Goal: Communication & Community: Answer question/provide support

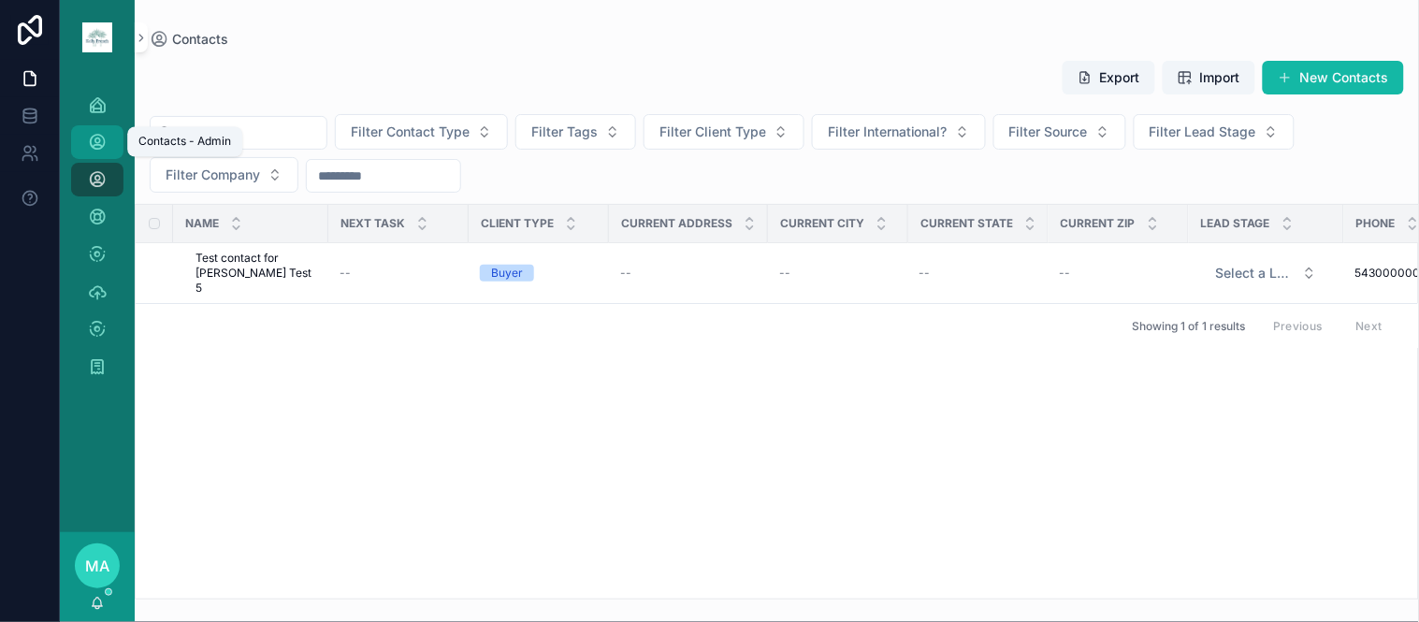
click at [97, 138] on icon "scrollable content" at bounding box center [97, 142] width 19 height 19
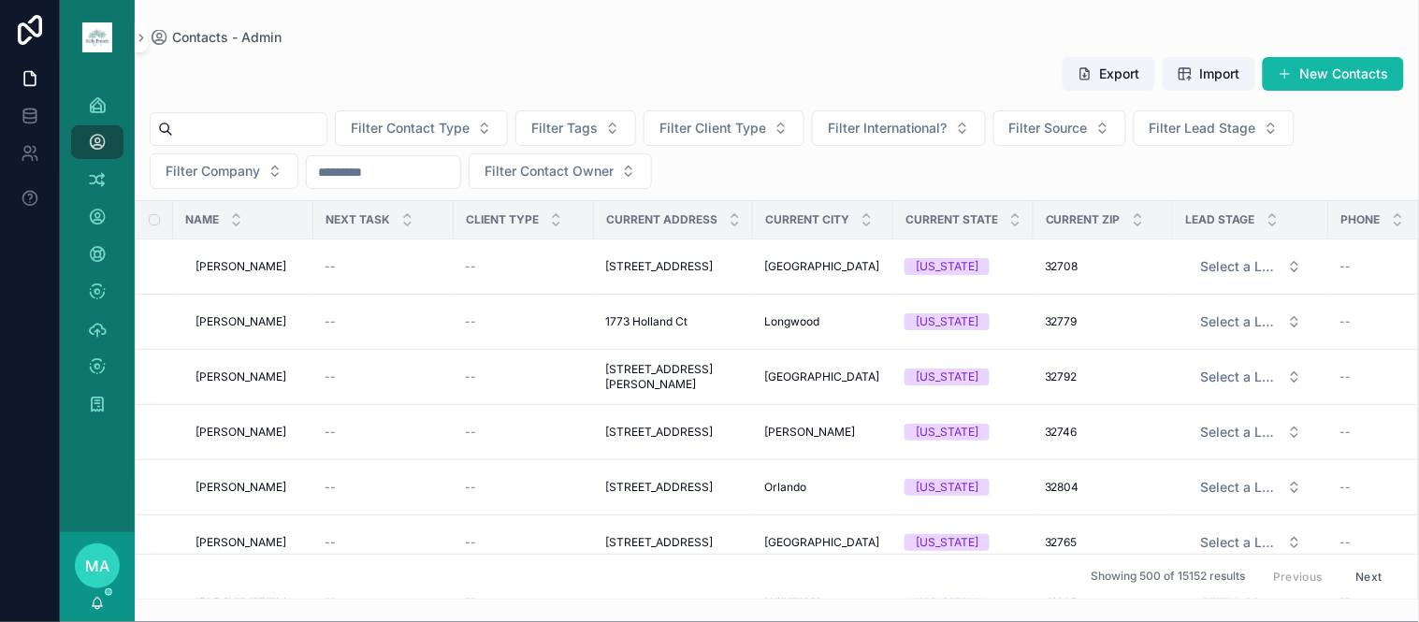
click at [302, 124] on input "scrollable content" at bounding box center [249, 129] width 153 height 26
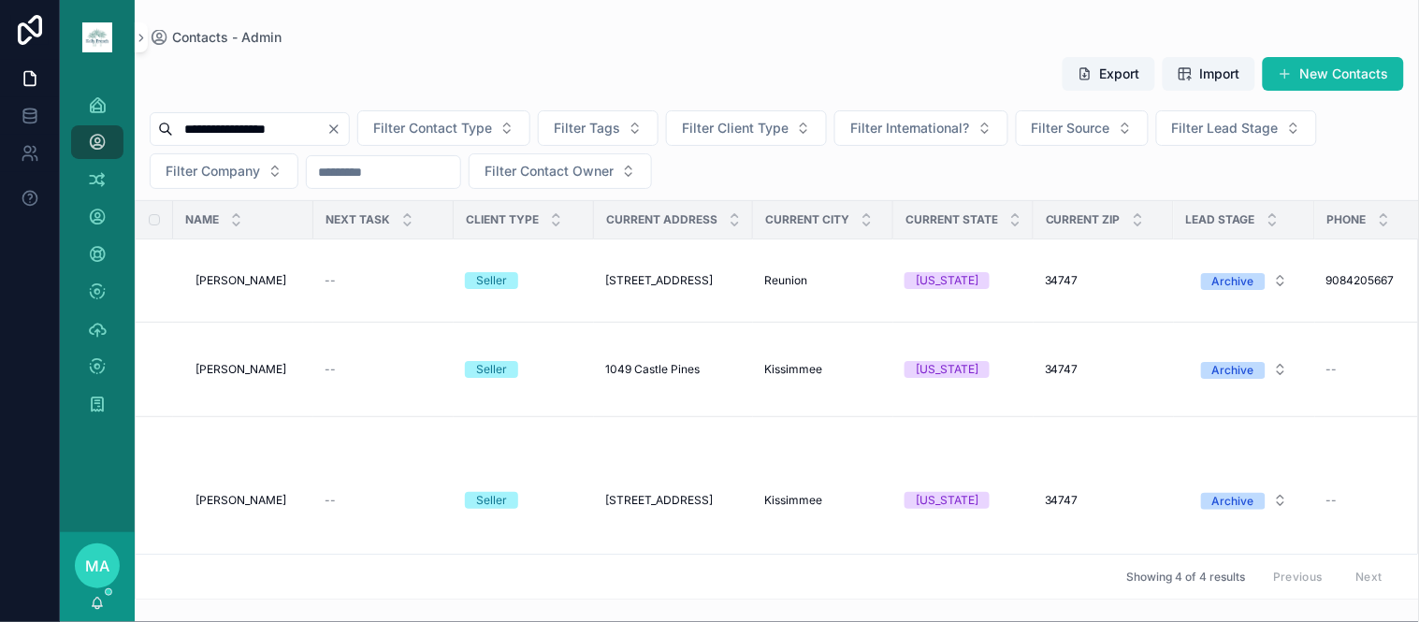
type input "**********"
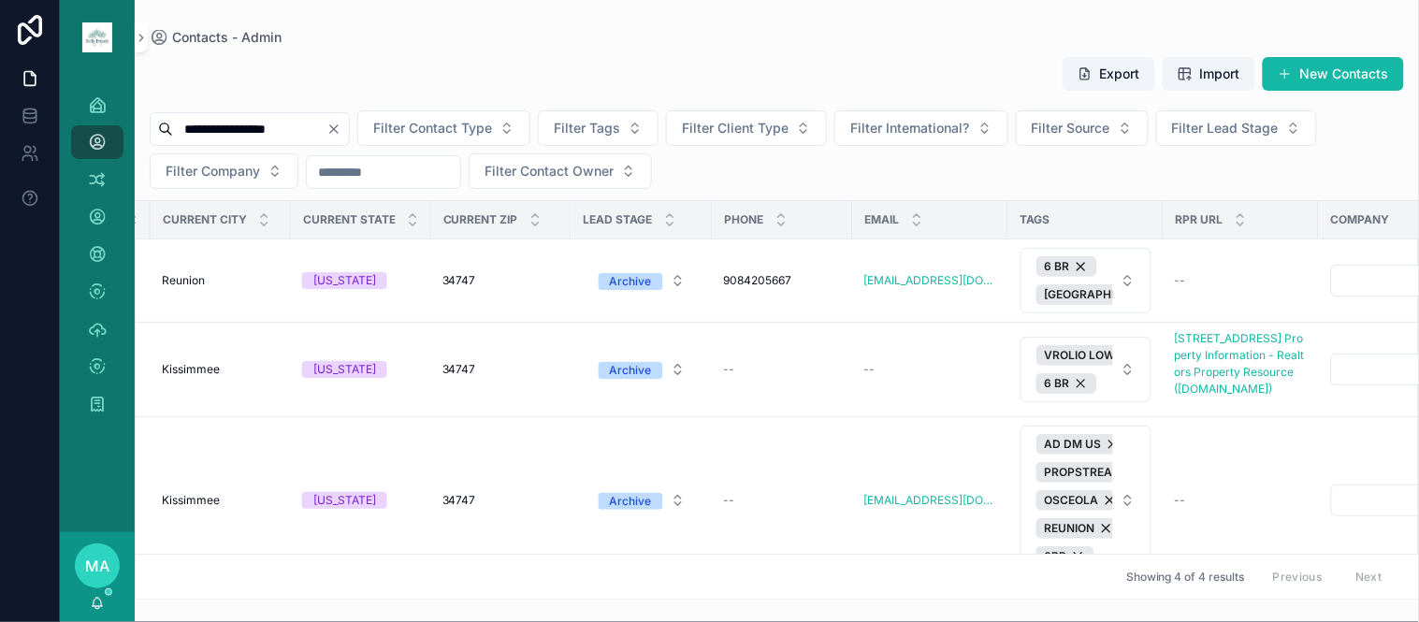
scroll to position [0, 668]
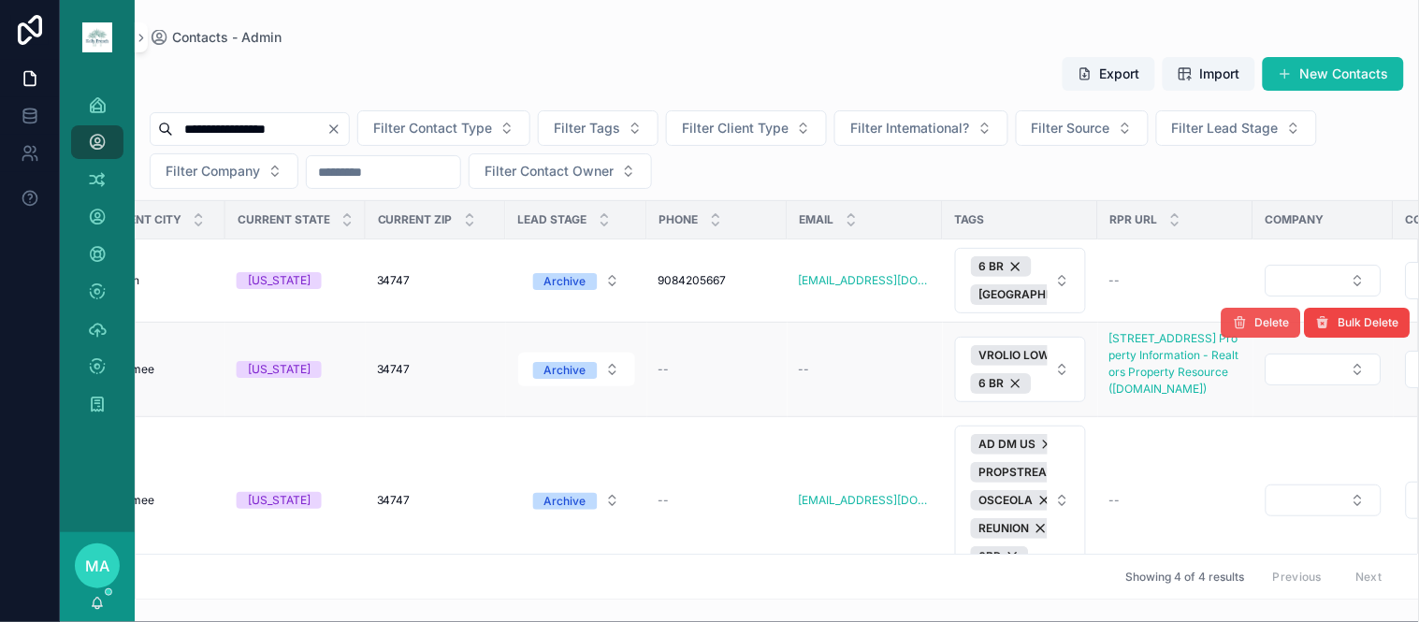
click at [1255, 316] on span "Delete" at bounding box center [1272, 322] width 35 height 15
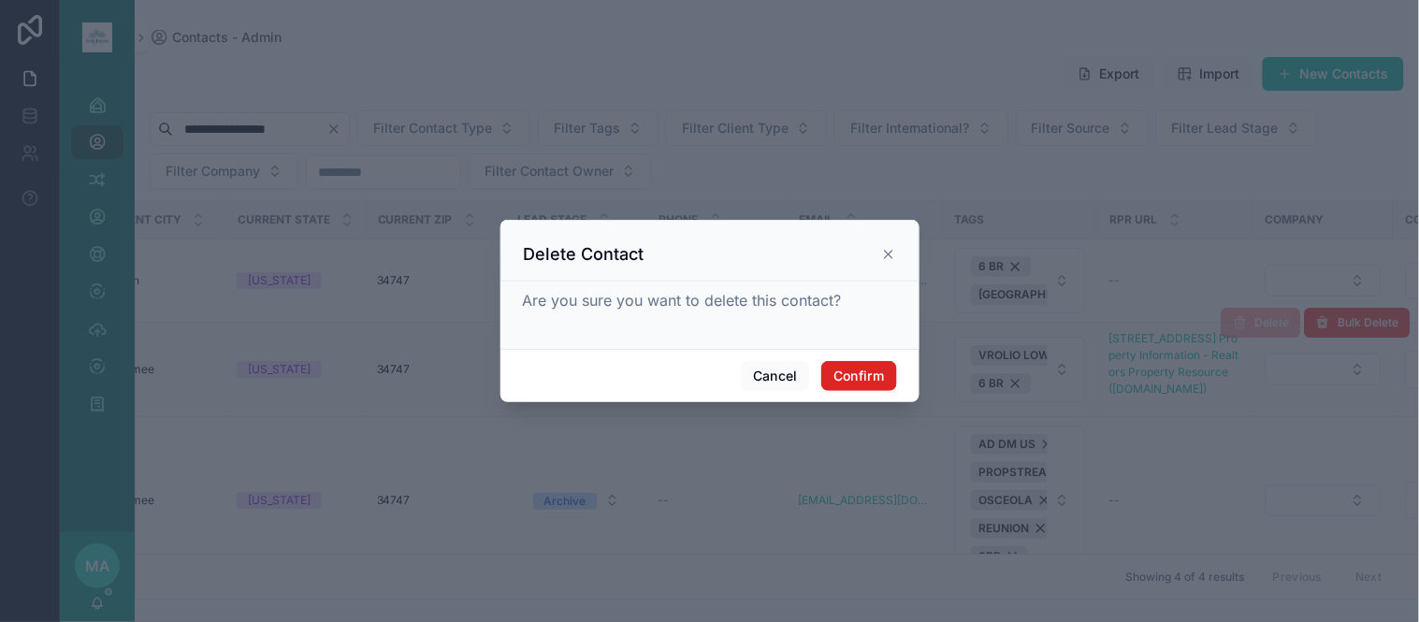
drag, startPoint x: 823, startPoint y: 376, endPoint x: 853, endPoint y: 381, distance: 30.3
click at [824, 377] on button "Confirm" at bounding box center [858, 376] width 75 height 30
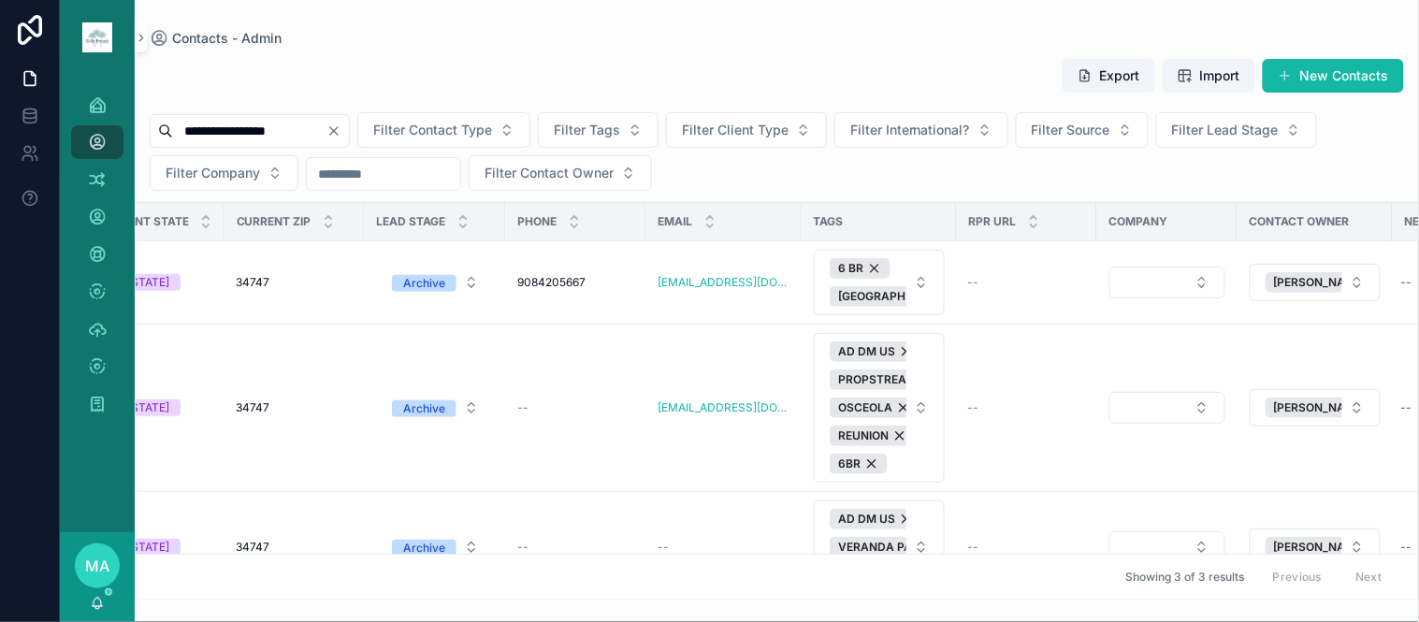
scroll to position [0, 954]
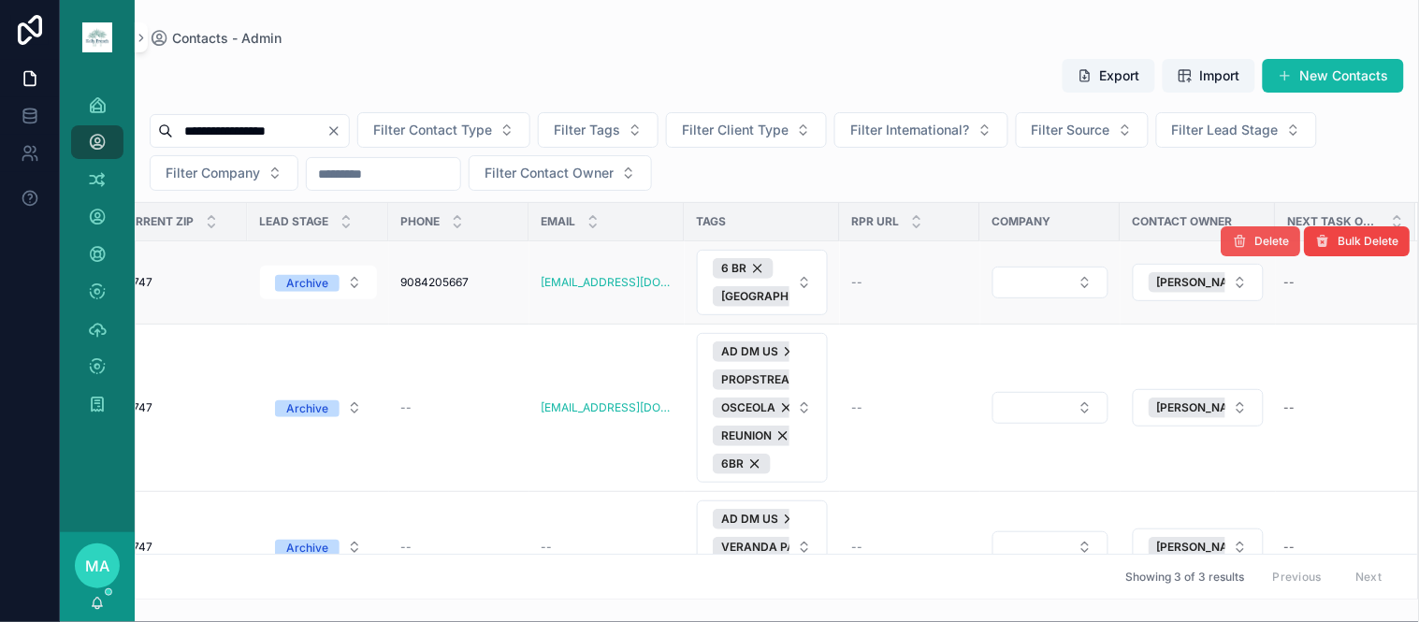
click at [1255, 239] on span "Delete" at bounding box center [1272, 241] width 35 height 15
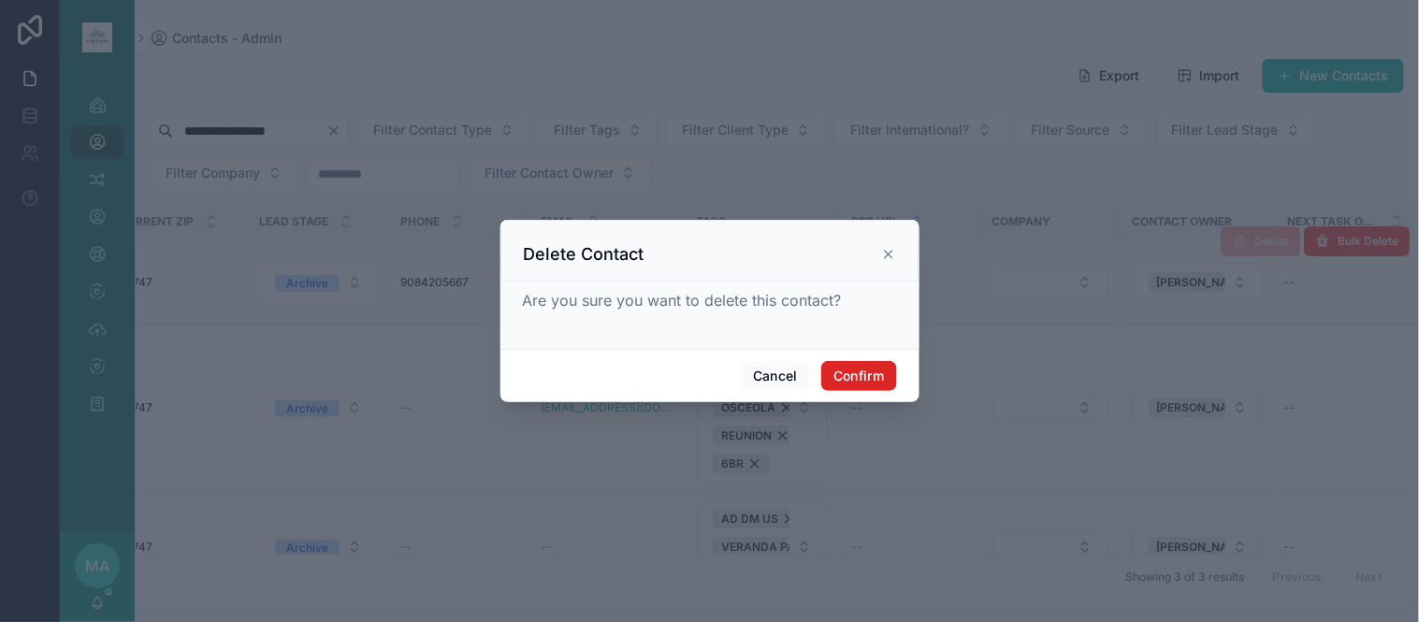
click at [875, 369] on button "Confirm" at bounding box center [858, 376] width 75 height 30
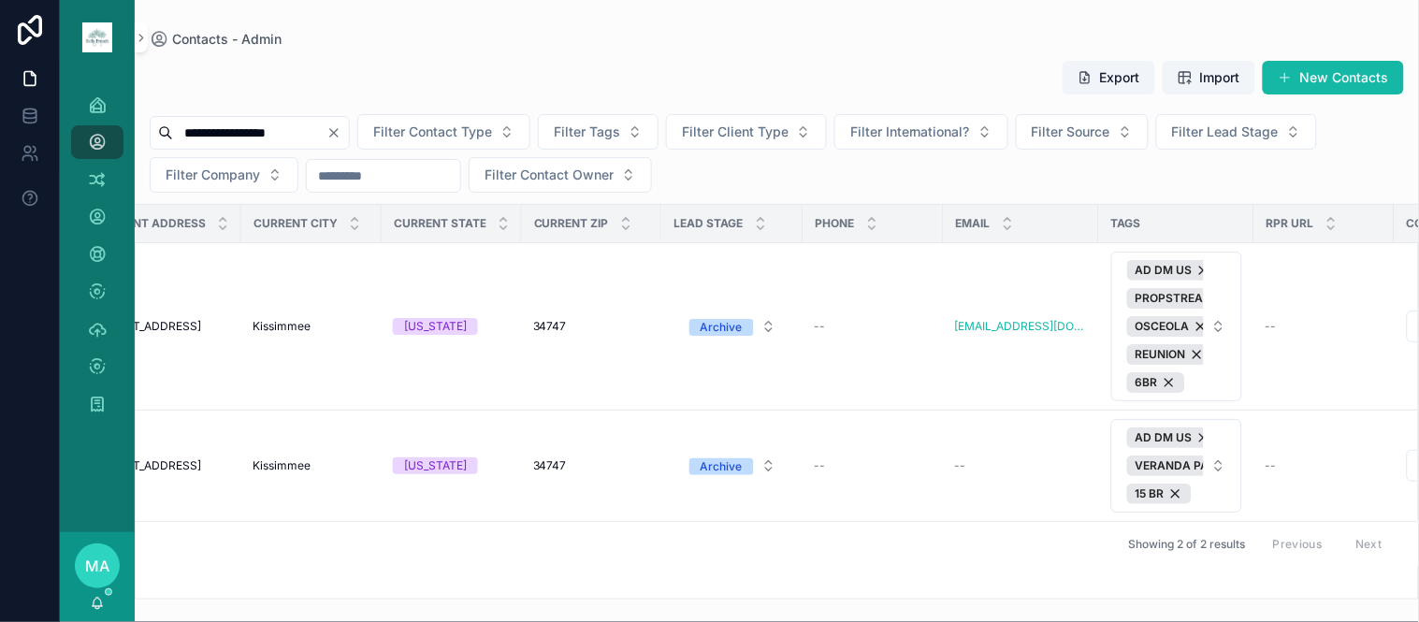
scroll to position [0, 938]
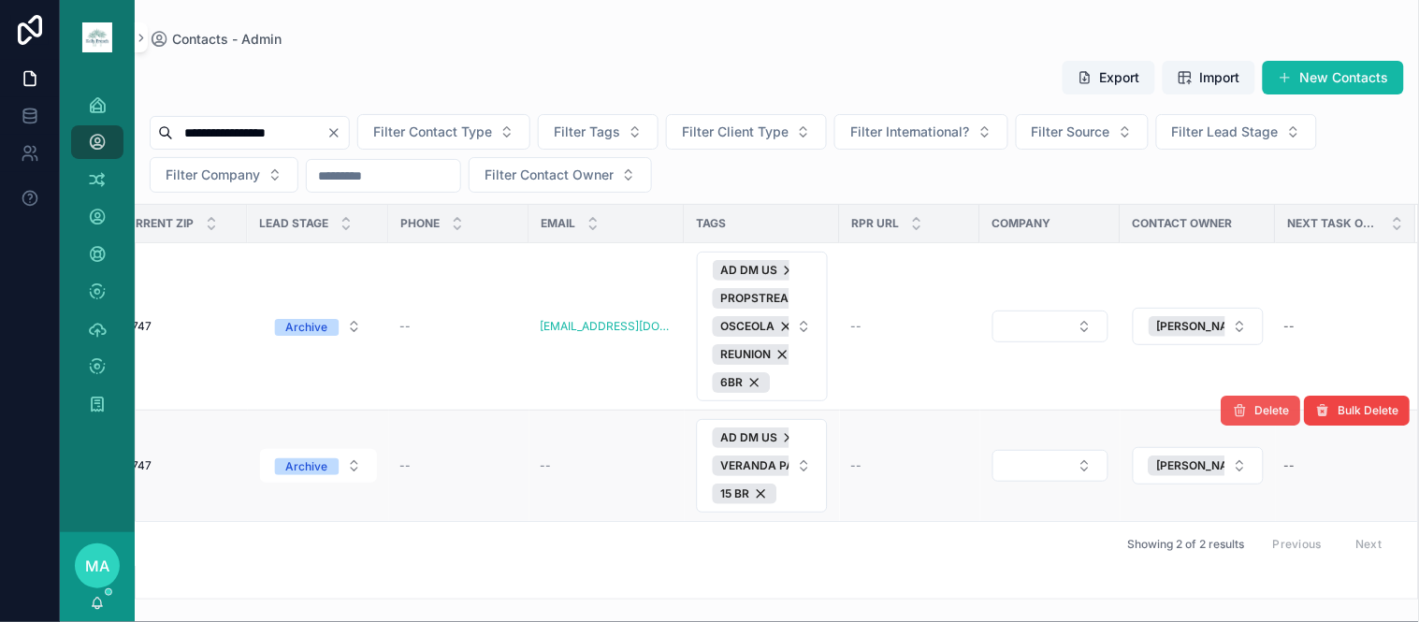
click at [1272, 409] on span "Delete" at bounding box center [1272, 410] width 35 height 15
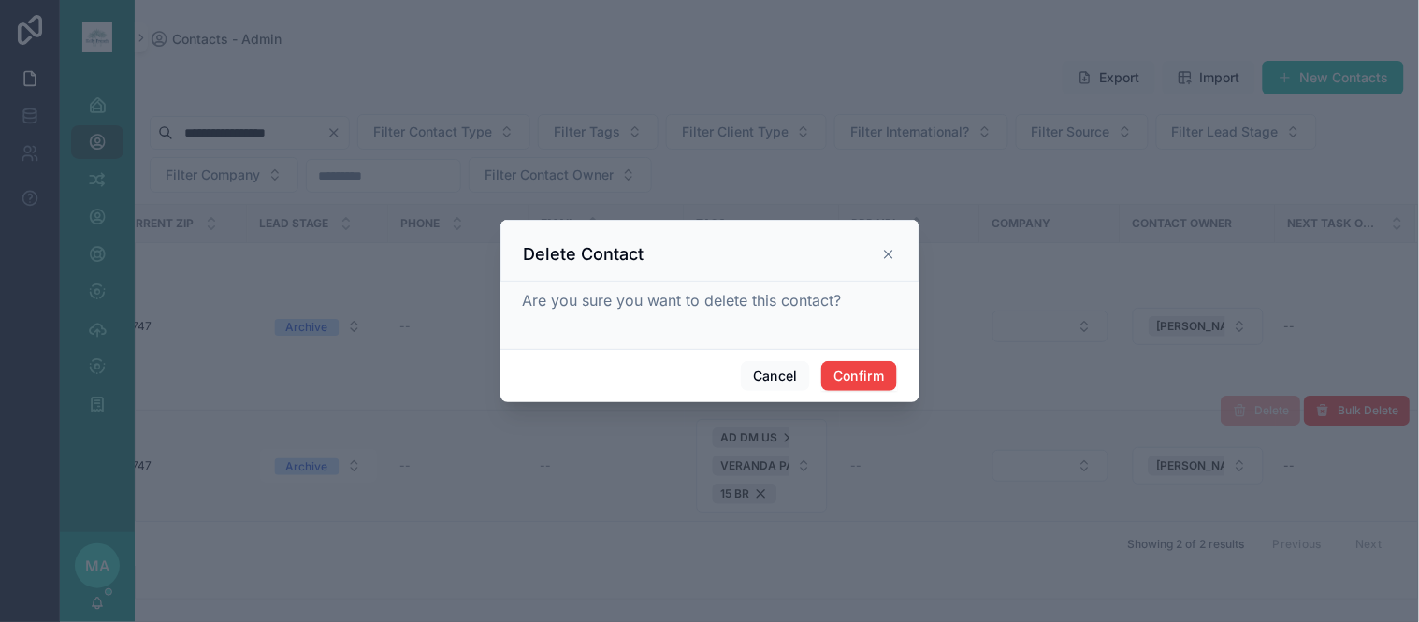
click at [872, 357] on div "Cancel Confirm" at bounding box center [709, 375] width 419 height 53
click at [870, 363] on button "Confirm" at bounding box center [858, 376] width 75 height 30
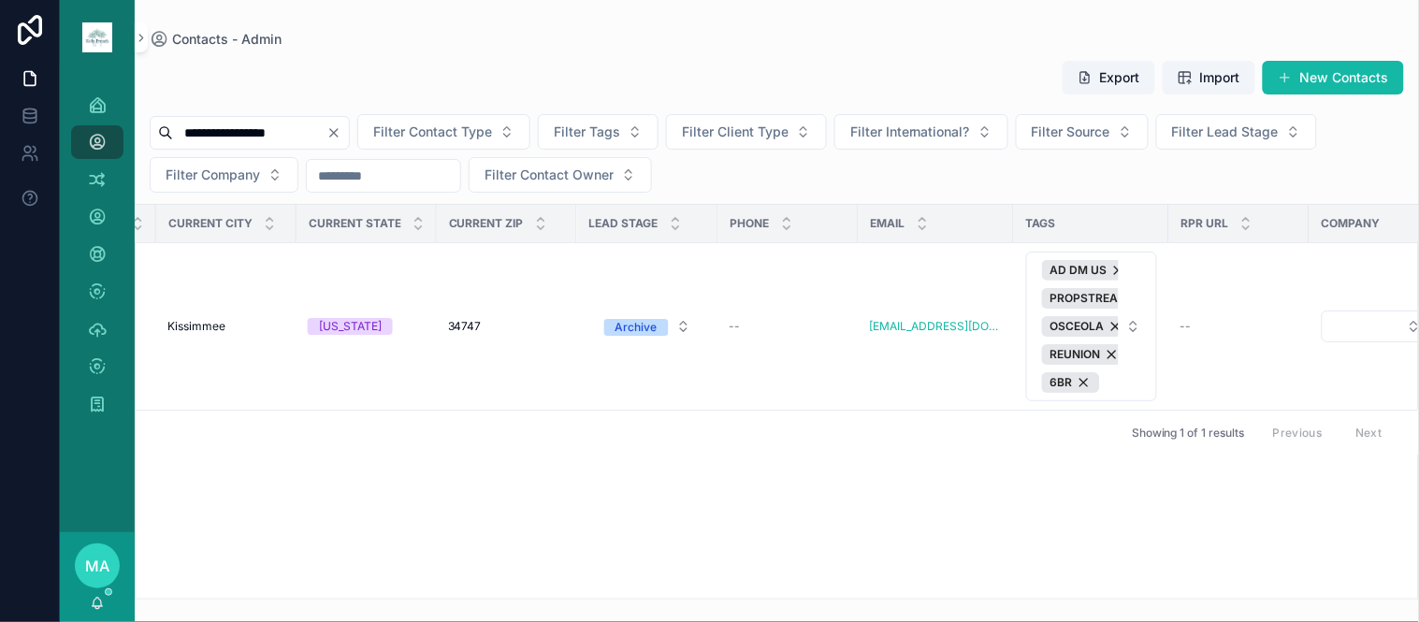
scroll to position [0, 0]
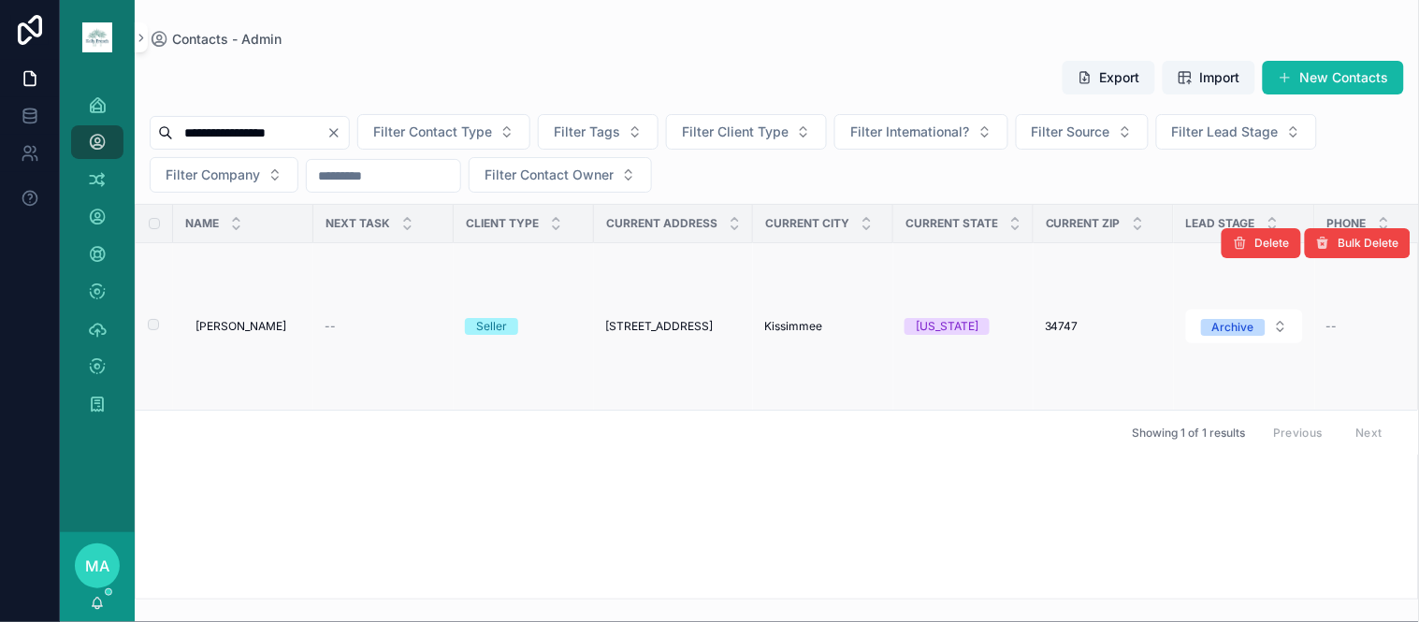
click at [212, 321] on span "[PERSON_NAME]" at bounding box center [240, 326] width 91 height 15
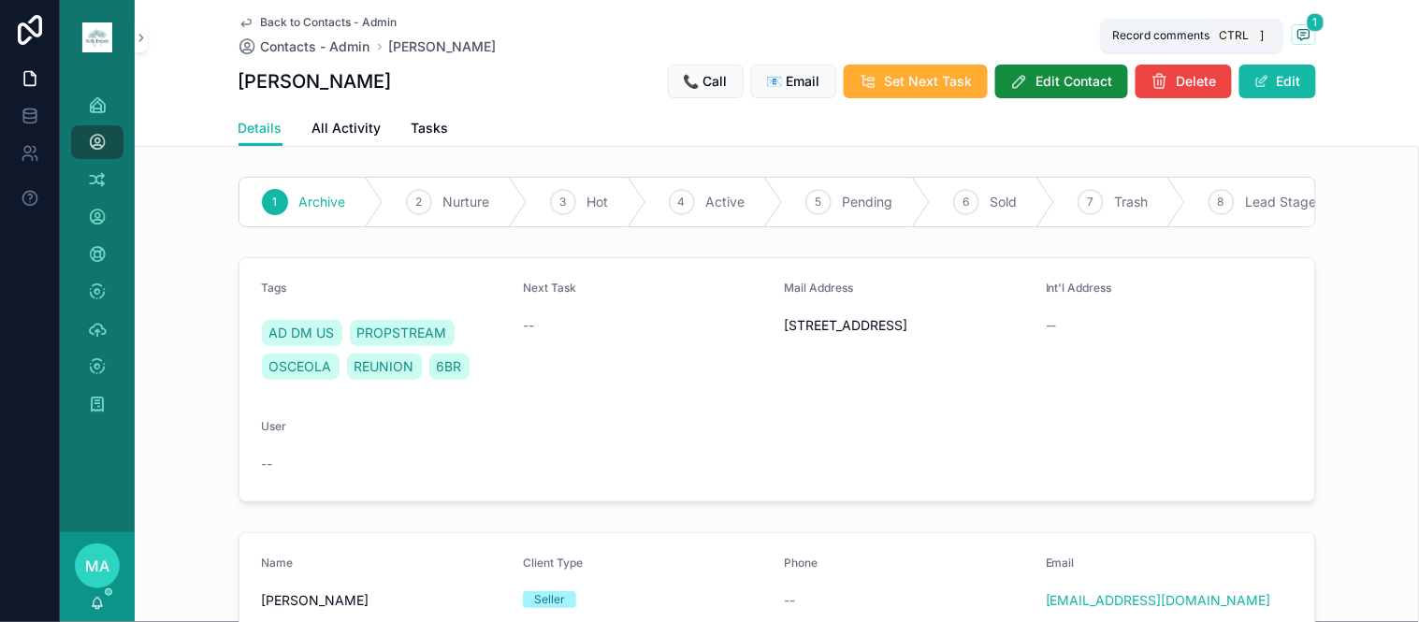
click at [1296, 27] on icon "scrollable content" at bounding box center [1303, 34] width 15 height 15
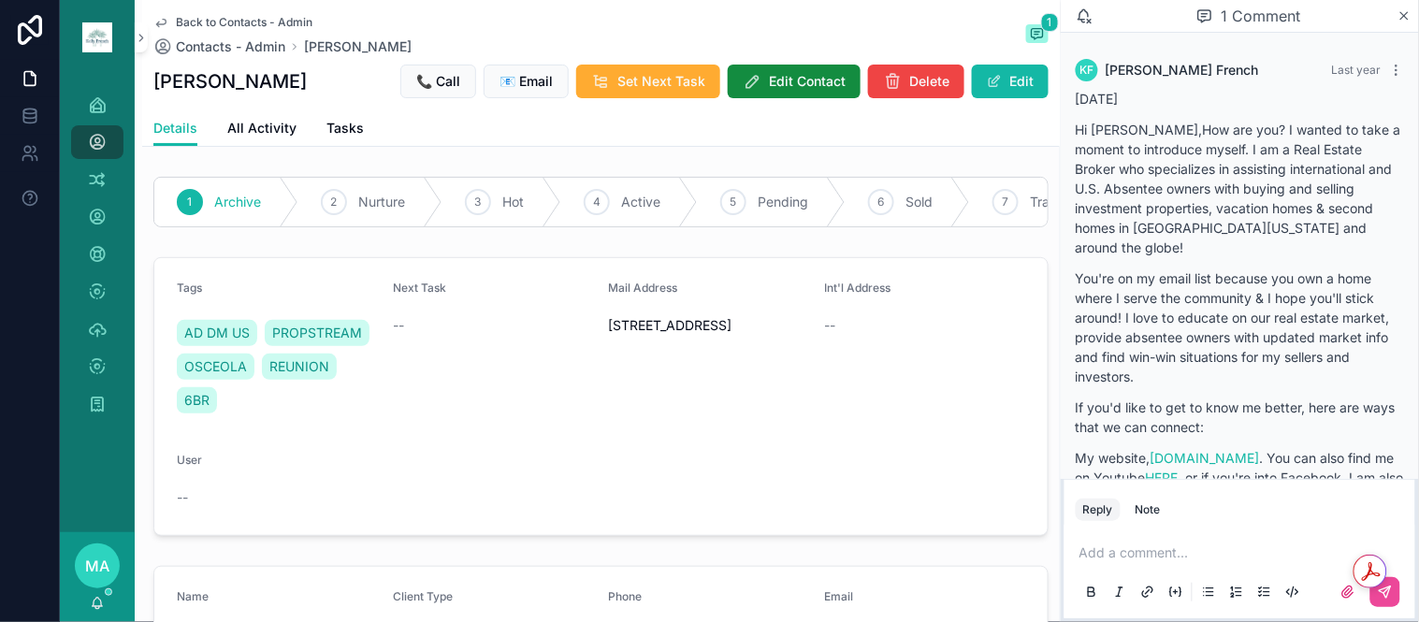
click at [199, 22] on span "Back to Contacts - Admin" at bounding box center [244, 22] width 137 height 15
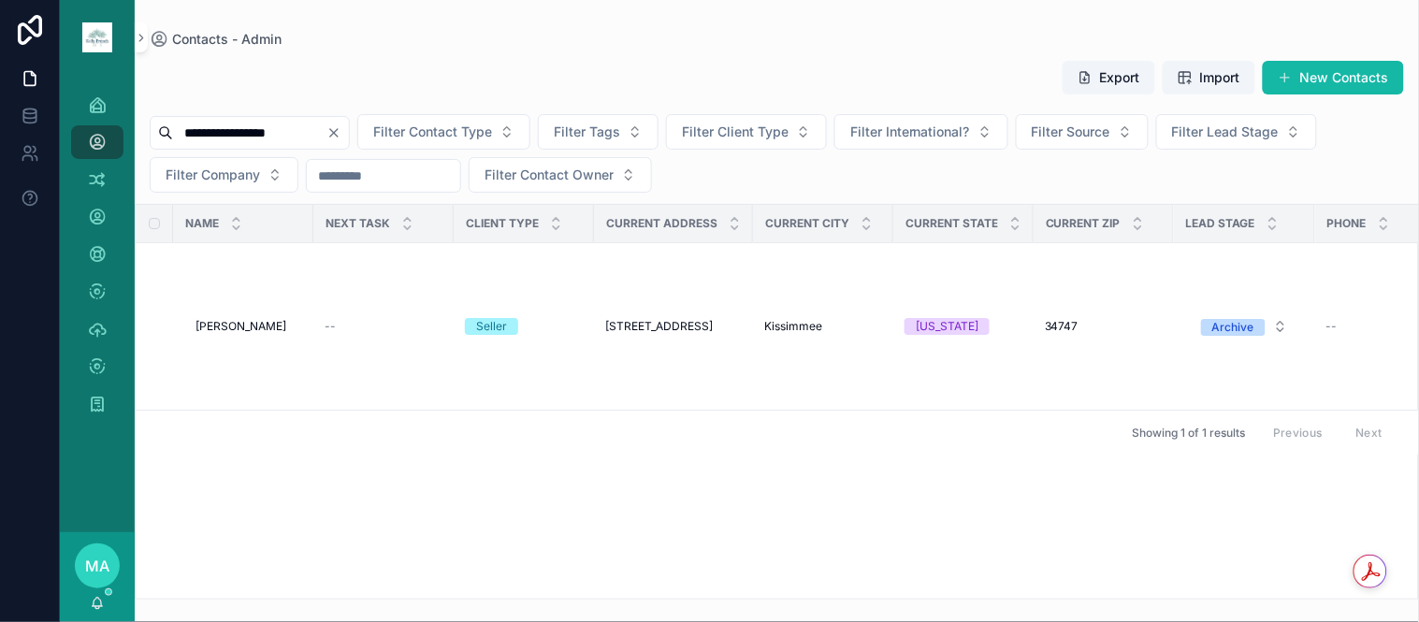
click at [341, 138] on icon "Clear" at bounding box center [333, 132] width 15 height 15
click at [326, 124] on input "scrollable content" at bounding box center [249, 133] width 153 height 26
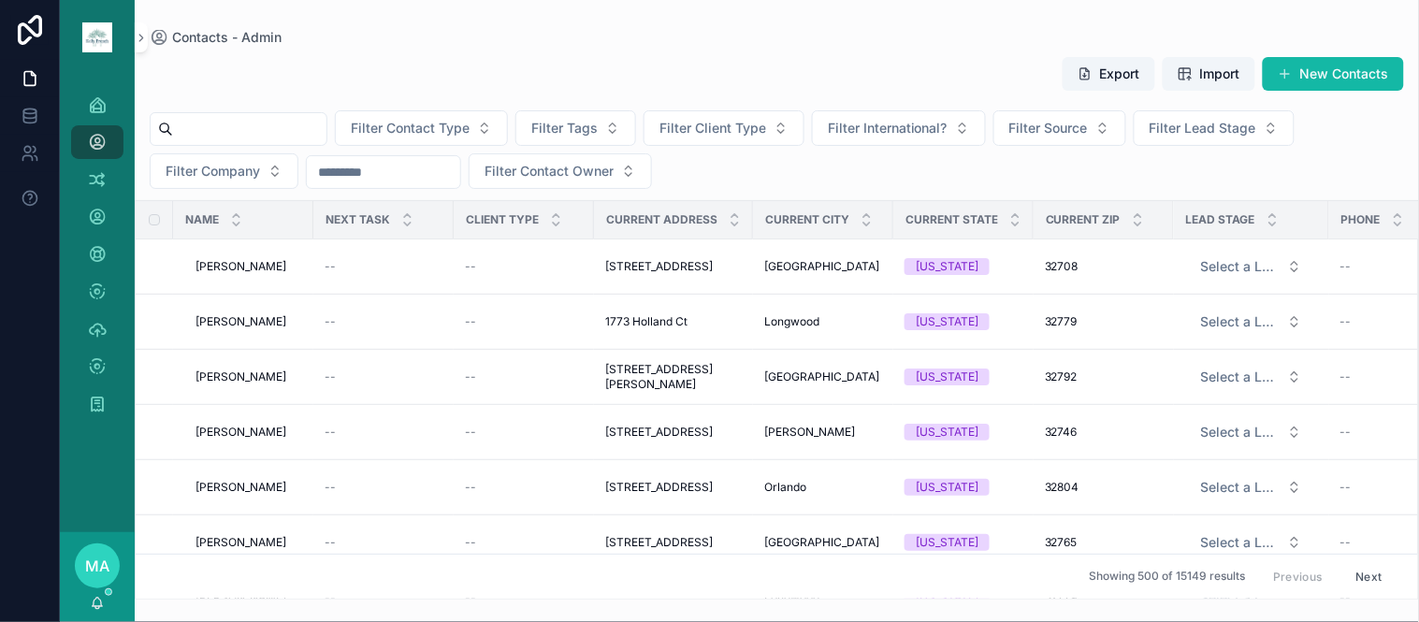
click at [275, 134] on input "scrollable content" at bounding box center [249, 129] width 153 height 26
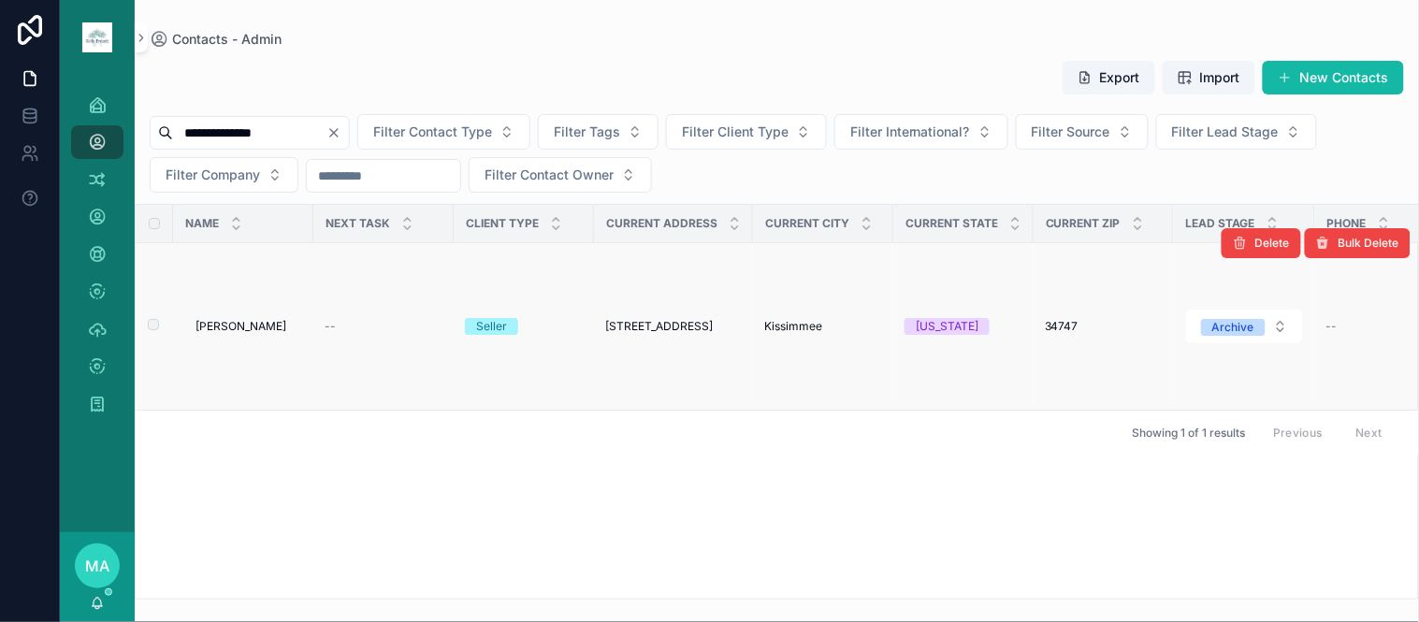
type input "**********"
click at [241, 328] on span "[PERSON_NAME]" at bounding box center [240, 326] width 91 height 15
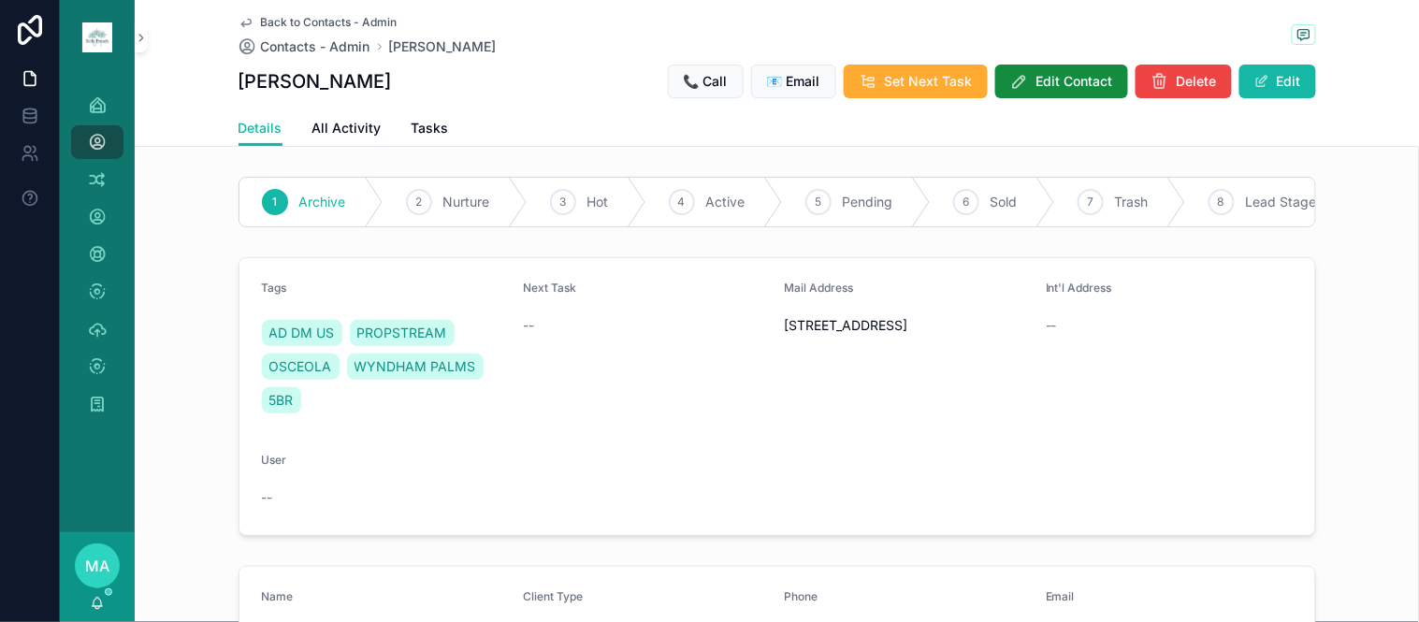
click at [324, 20] on span "Back to Contacts - Admin" at bounding box center [329, 22] width 137 height 15
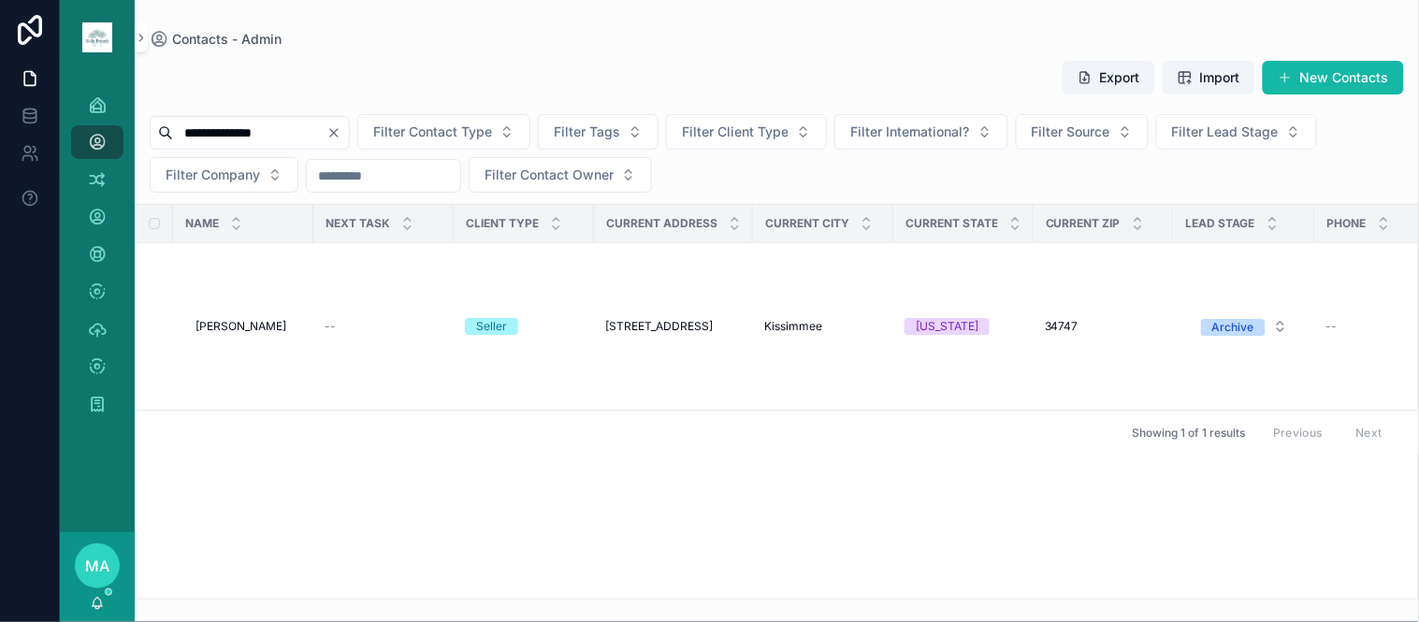
drag, startPoint x: 377, startPoint y: 133, endPoint x: 335, endPoint y: 131, distance: 42.1
click at [341, 132] on icon "Clear" at bounding box center [333, 132] width 15 height 15
click at [313, 126] on input "scrollable content" at bounding box center [249, 133] width 153 height 26
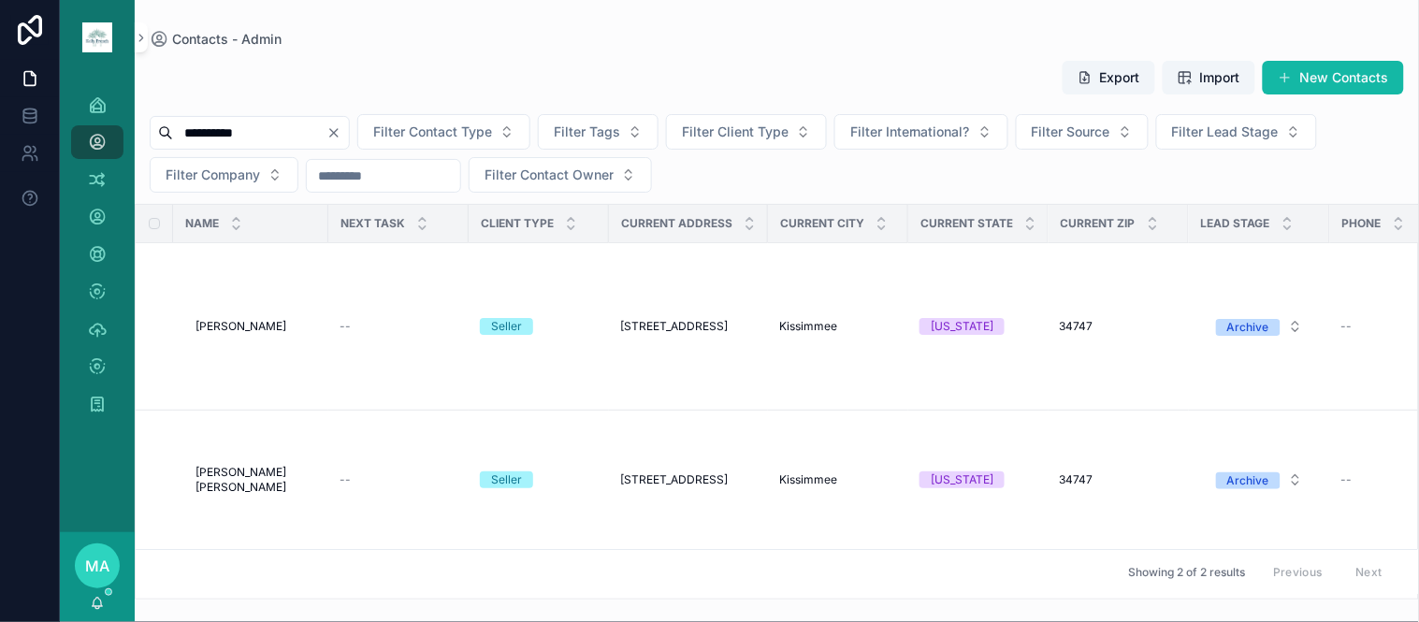
type input "**********"
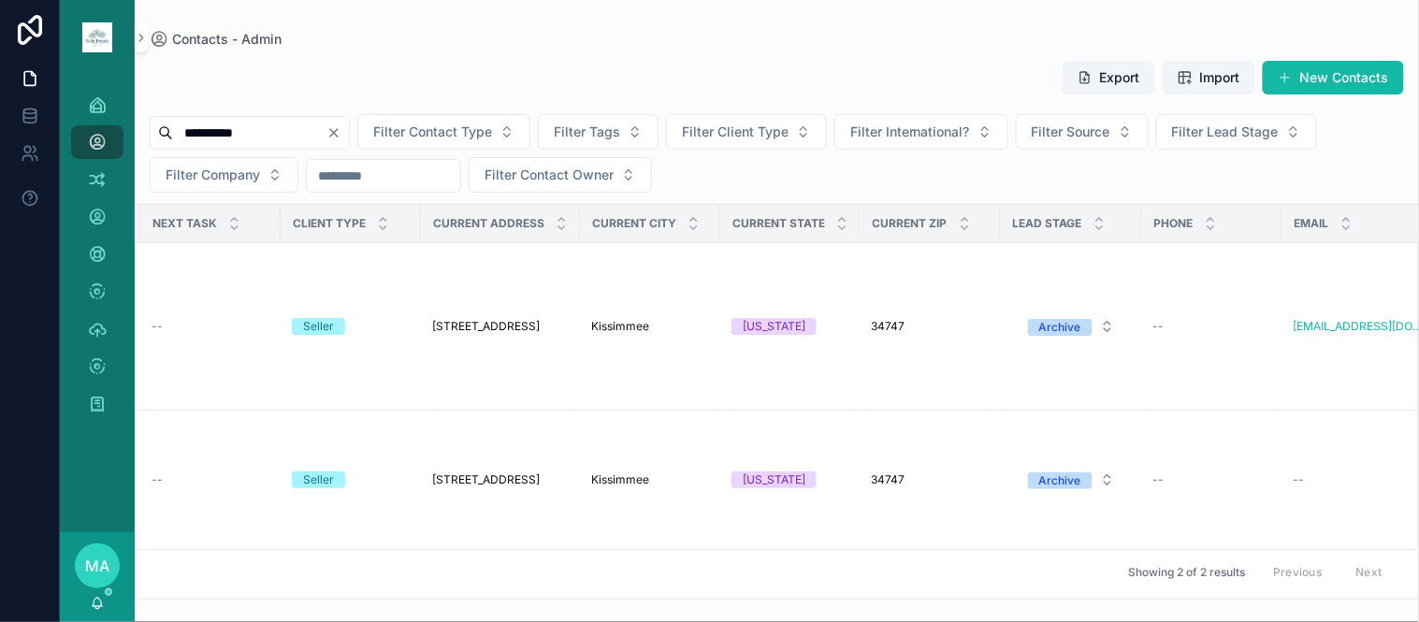
scroll to position [0, 575]
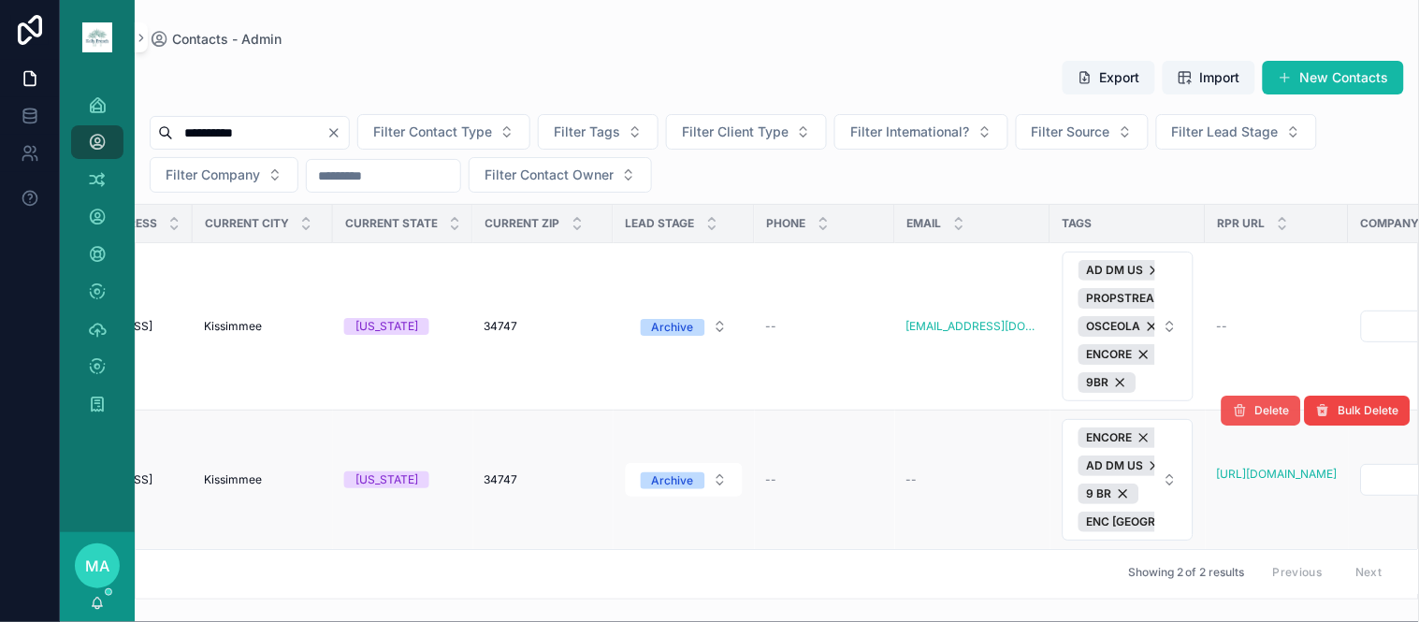
click at [1255, 416] on span "Delete" at bounding box center [1272, 410] width 35 height 15
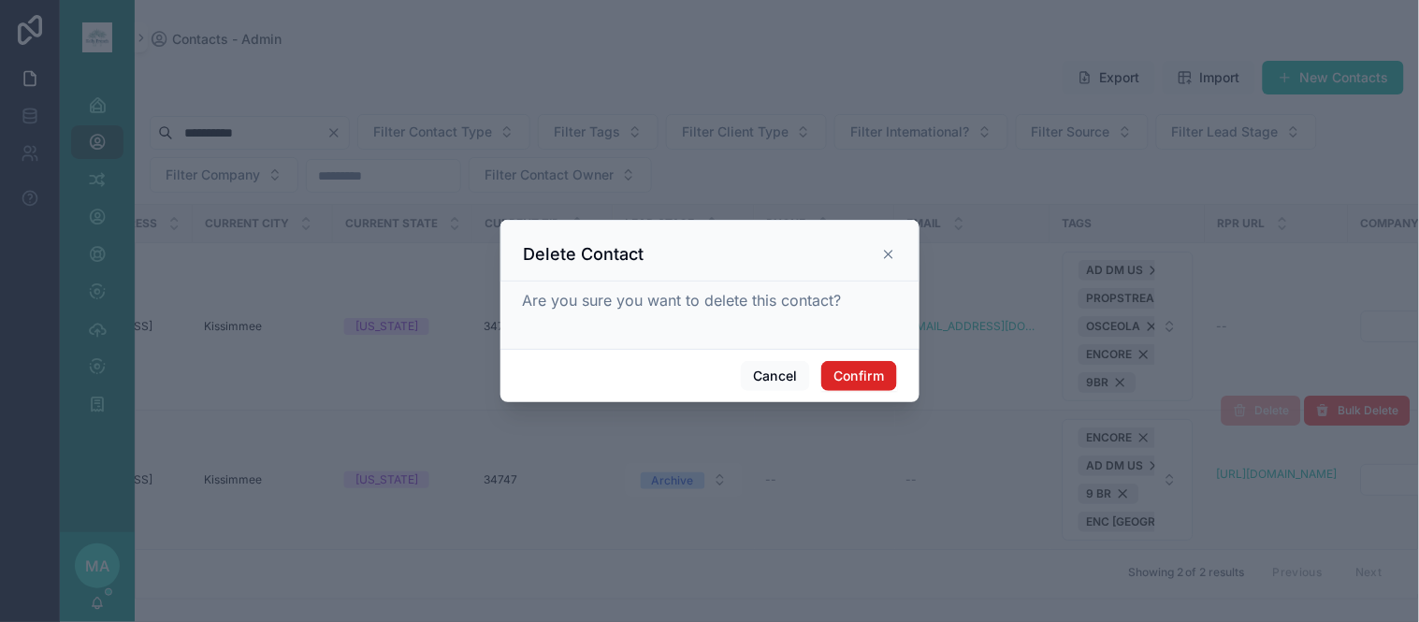
click at [863, 368] on button "Confirm" at bounding box center [858, 376] width 75 height 30
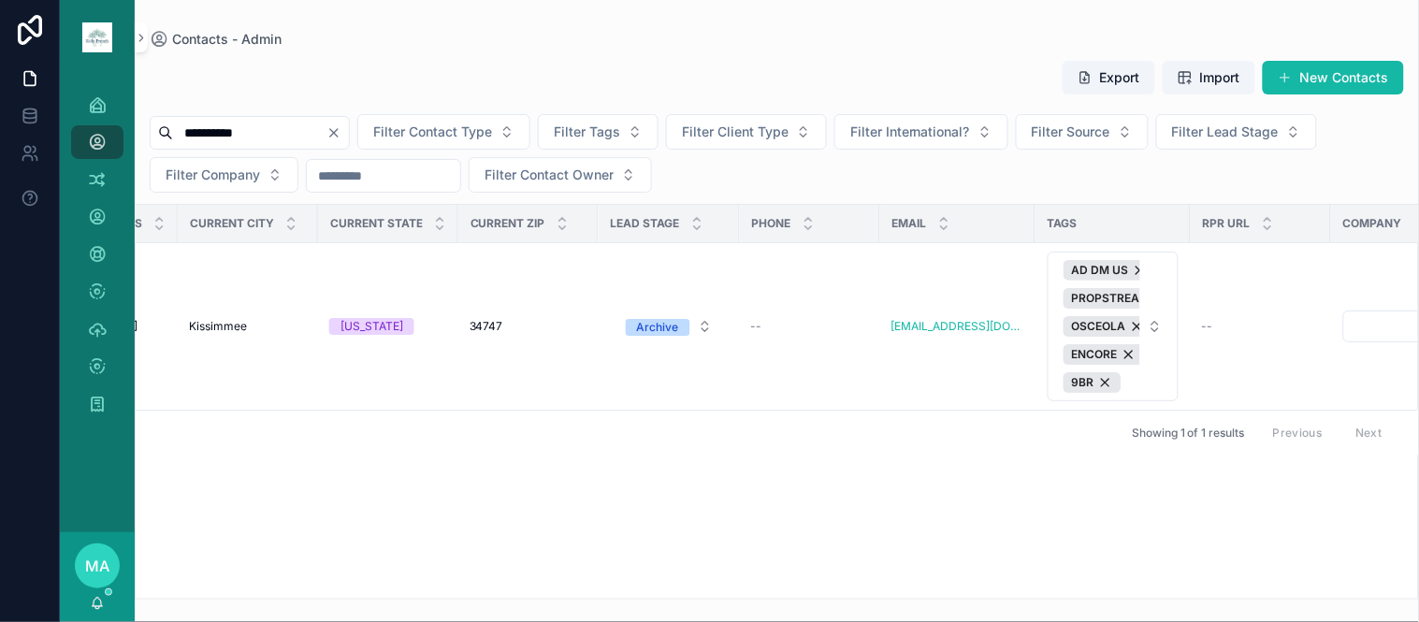
scroll to position [0, 0]
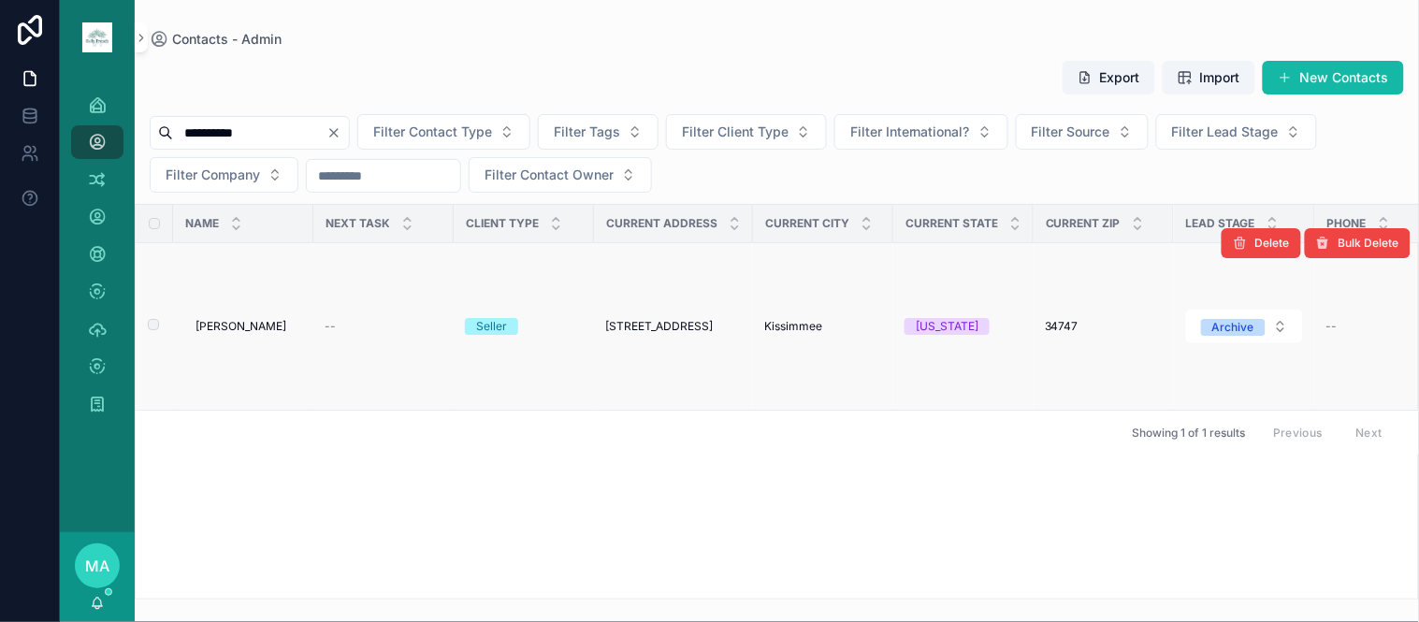
click at [248, 323] on span "[PERSON_NAME]" at bounding box center [240, 326] width 91 height 15
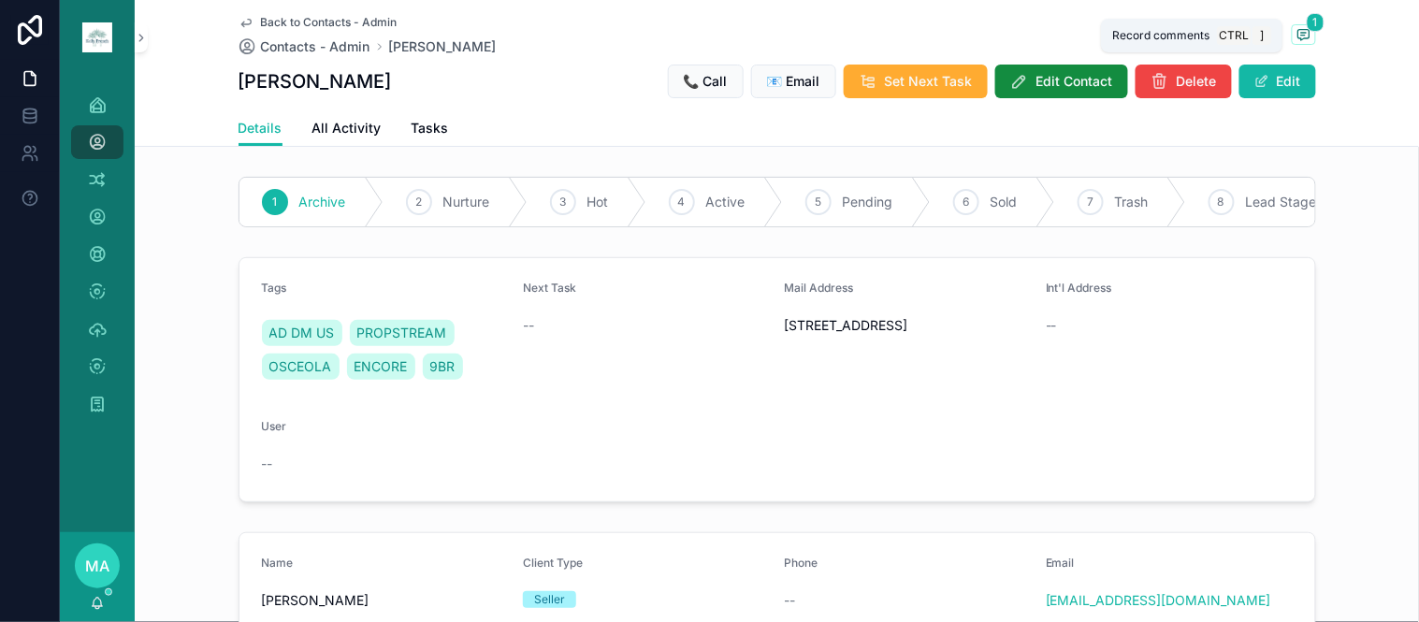
click at [1296, 33] on icon "scrollable content" at bounding box center [1303, 34] width 15 height 15
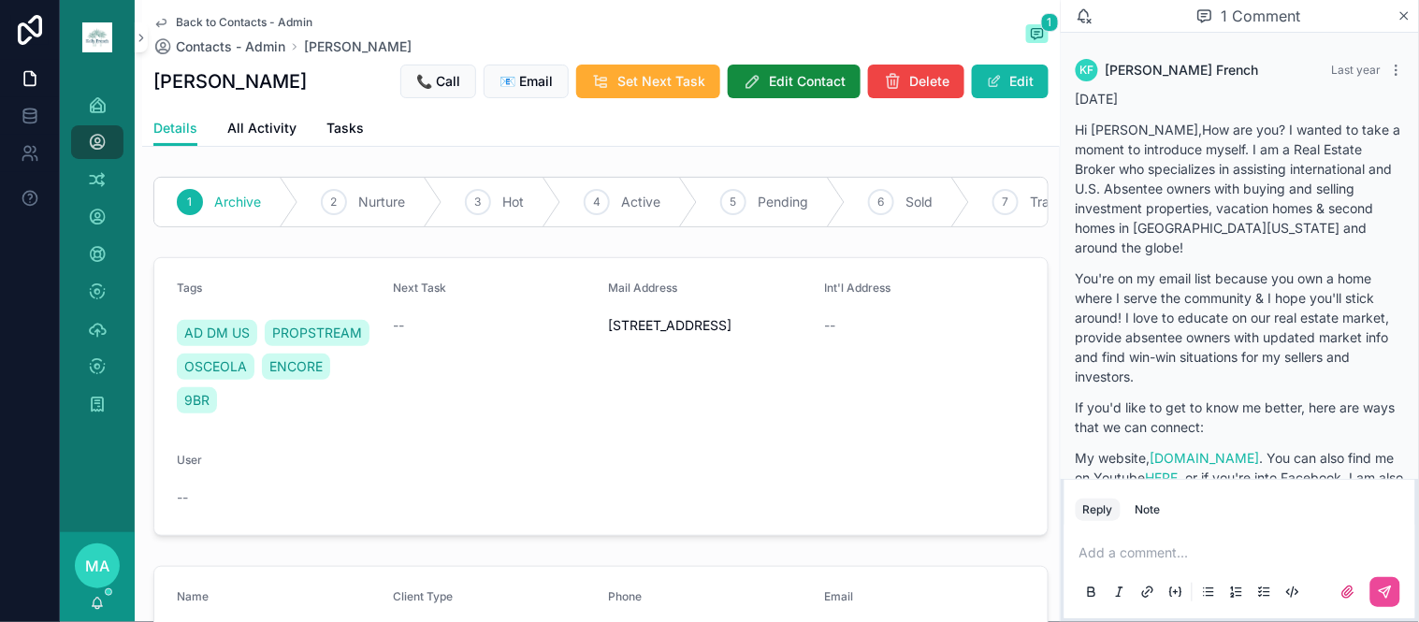
scroll to position [313, 0]
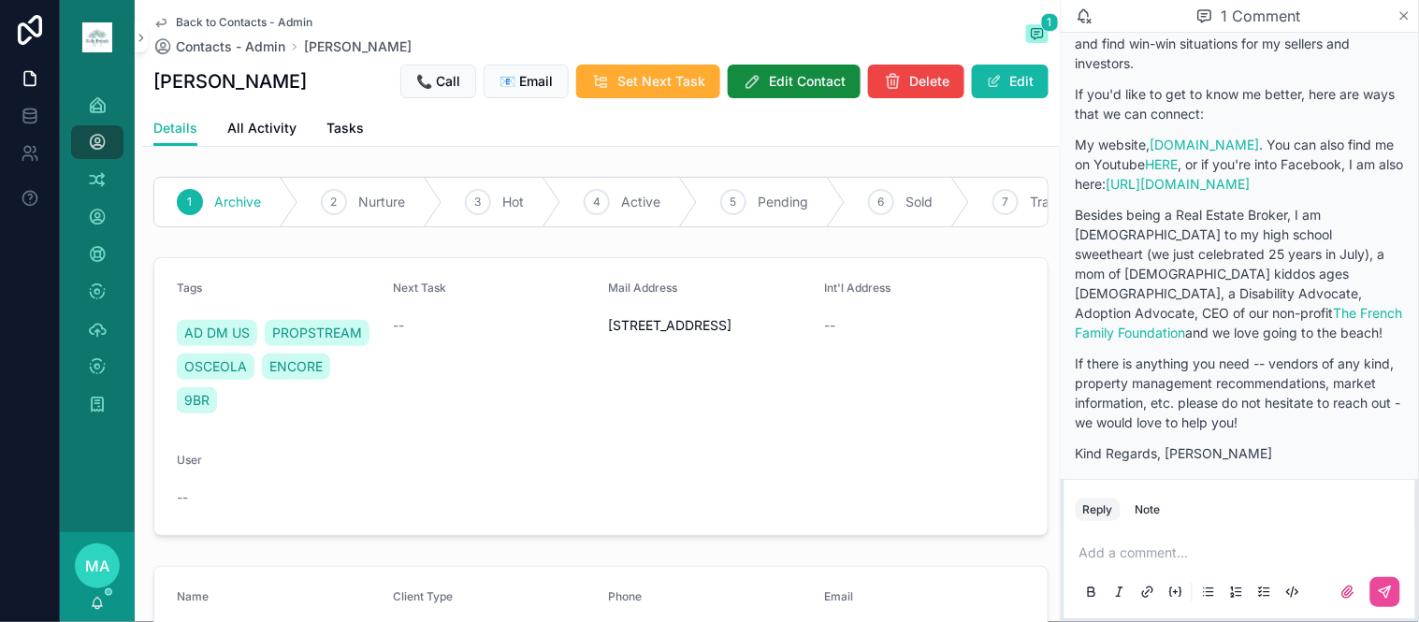
click at [1408, 13] on icon "scrollable content" at bounding box center [1404, 15] width 14 height 15
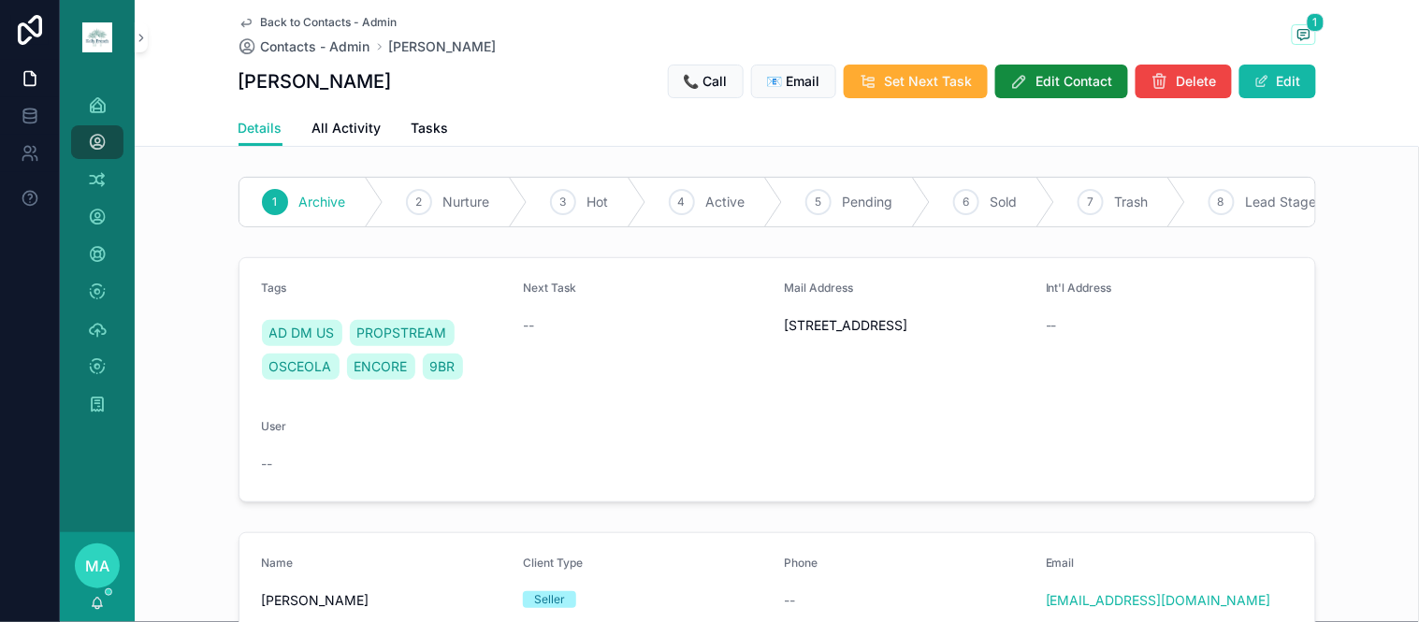
click at [325, 21] on span "Back to Contacts - Admin" at bounding box center [329, 22] width 137 height 15
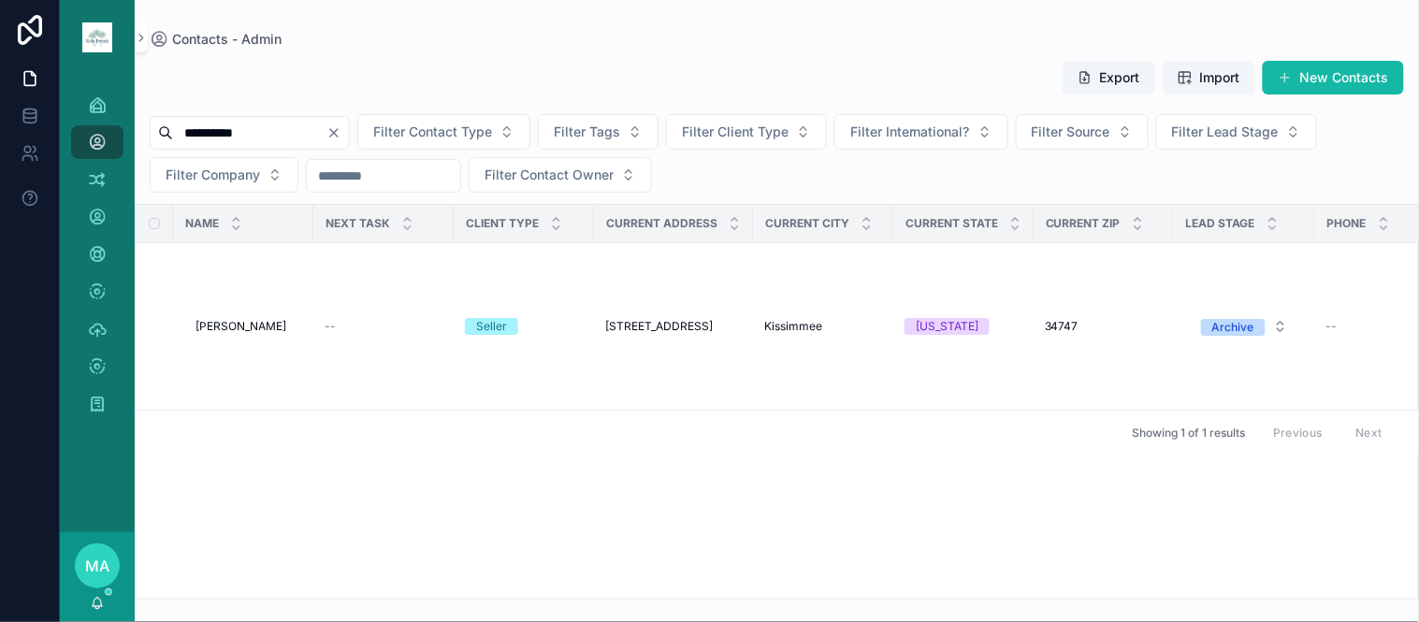
click at [341, 129] on icon "Clear" at bounding box center [333, 132] width 15 height 15
click at [312, 137] on input "scrollable content" at bounding box center [249, 133] width 153 height 26
type input "**********"
click at [219, 310] on td "[PERSON_NAME] [PERSON_NAME]" at bounding box center [243, 326] width 140 height 167
click at [223, 327] on span "[PERSON_NAME]" at bounding box center [240, 326] width 91 height 15
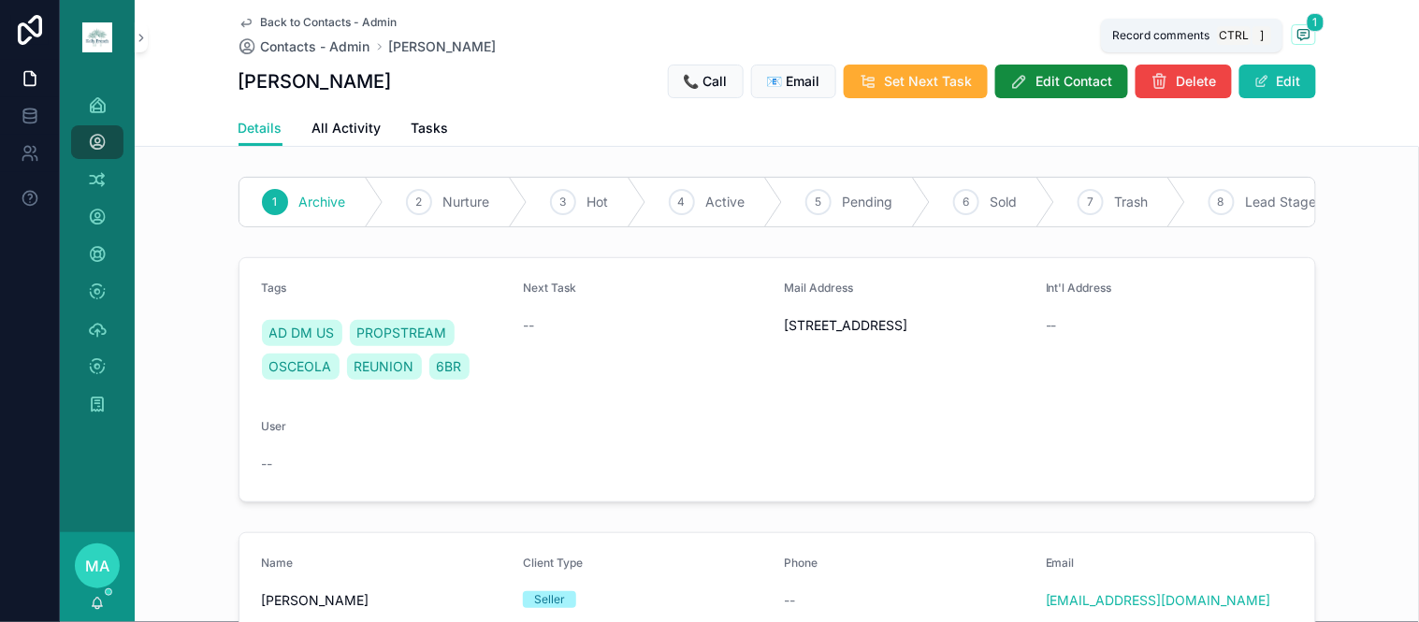
click at [1296, 36] on icon "scrollable content" at bounding box center [1303, 34] width 15 height 15
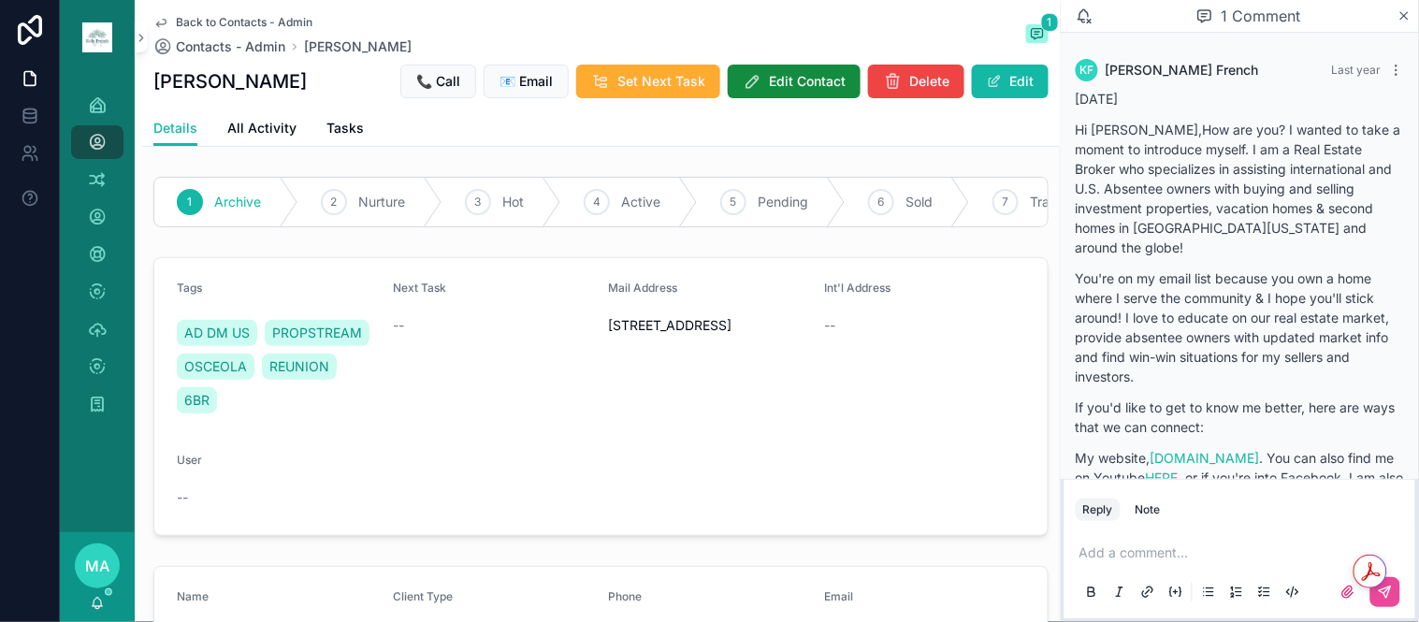
click at [249, 23] on span "Back to Contacts - Admin" at bounding box center [244, 22] width 137 height 15
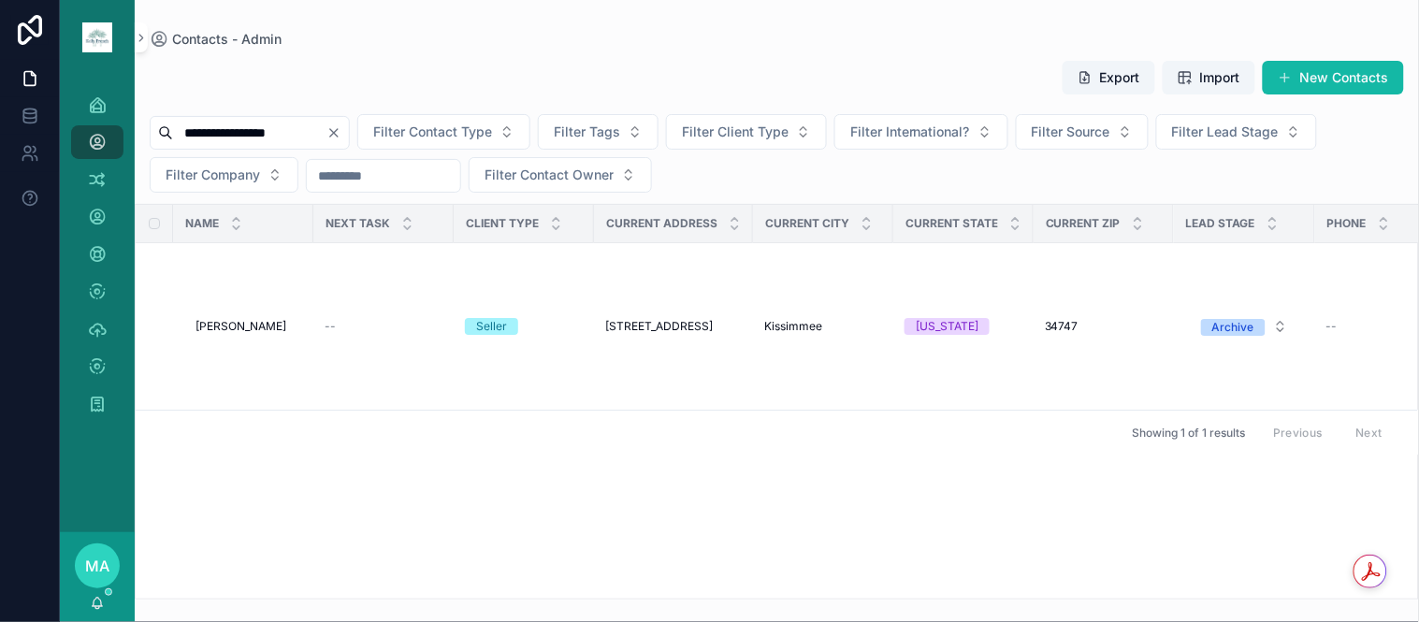
drag, startPoint x: 381, startPoint y: 131, endPoint x: 306, endPoint y: 143, distance: 75.8
click at [341, 132] on icon "Clear" at bounding box center [333, 132] width 15 height 15
click at [297, 138] on input "scrollable content" at bounding box center [249, 133] width 153 height 26
type input "**********"
click at [240, 328] on span "[PERSON_NAME]" at bounding box center [240, 326] width 91 height 15
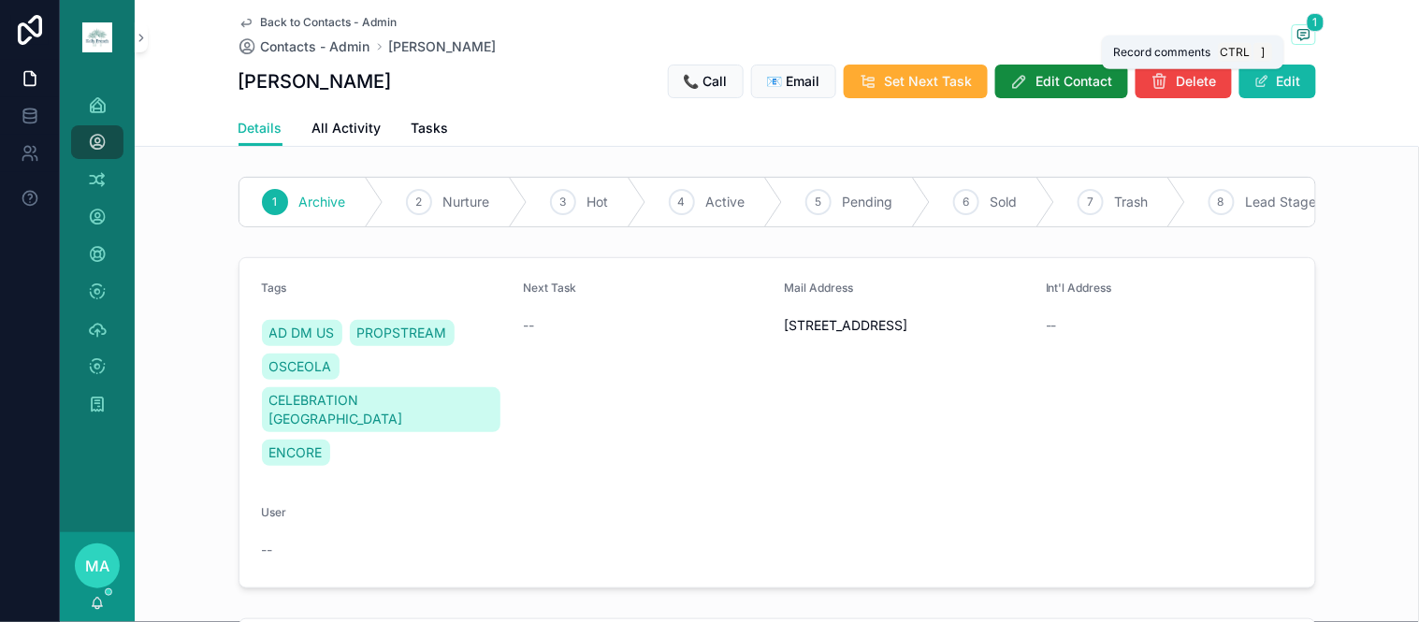
click at [1296, 31] on icon "scrollable content" at bounding box center [1303, 34] width 15 height 15
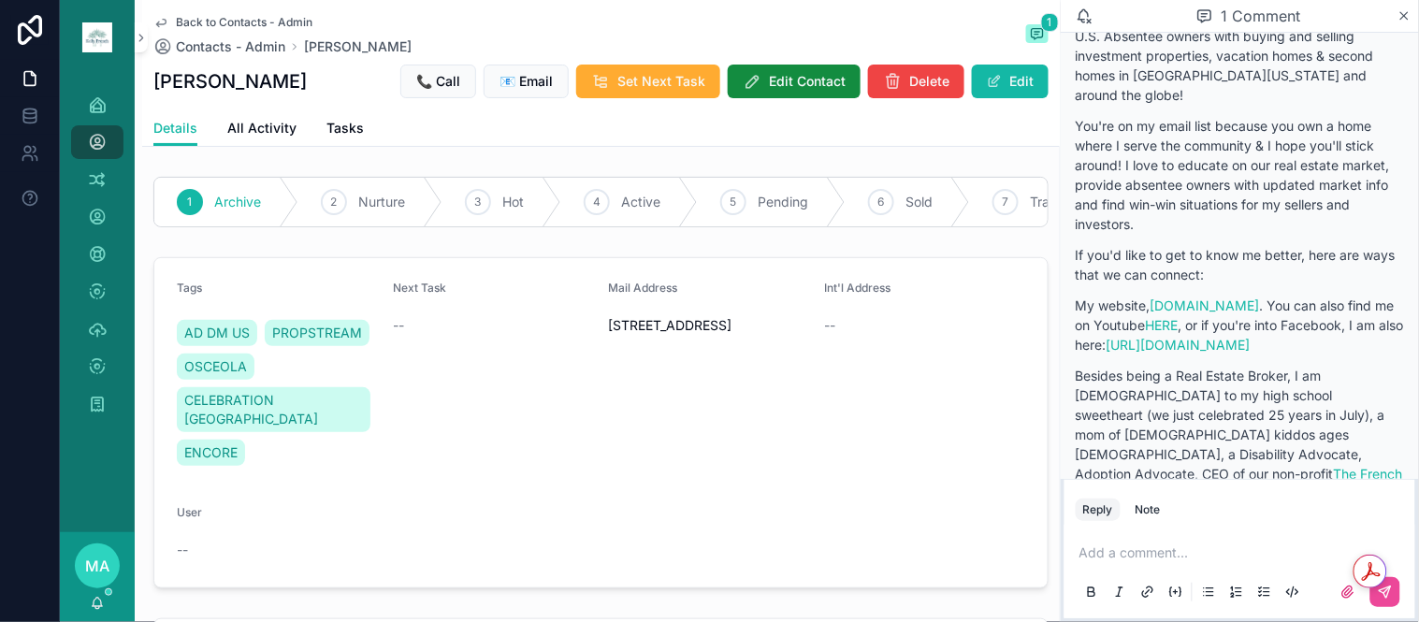
scroll to position [2, 0]
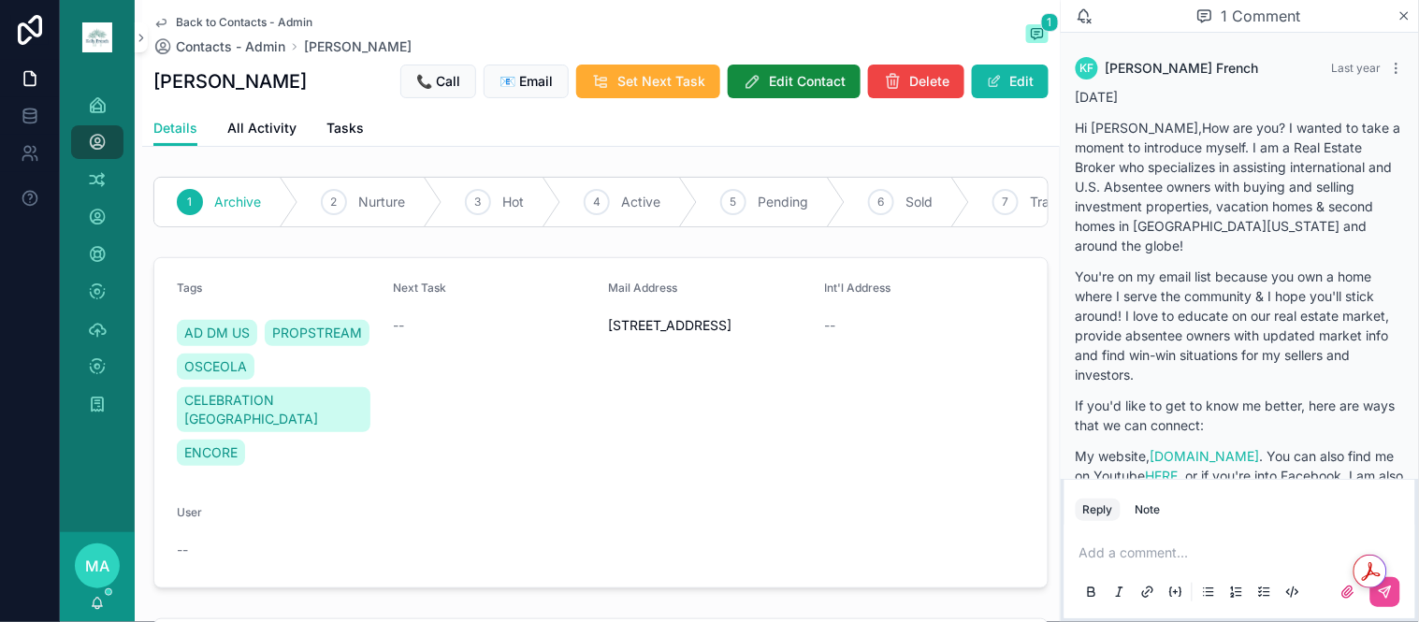
click at [256, 19] on span "Back to Contacts - Admin" at bounding box center [244, 22] width 137 height 15
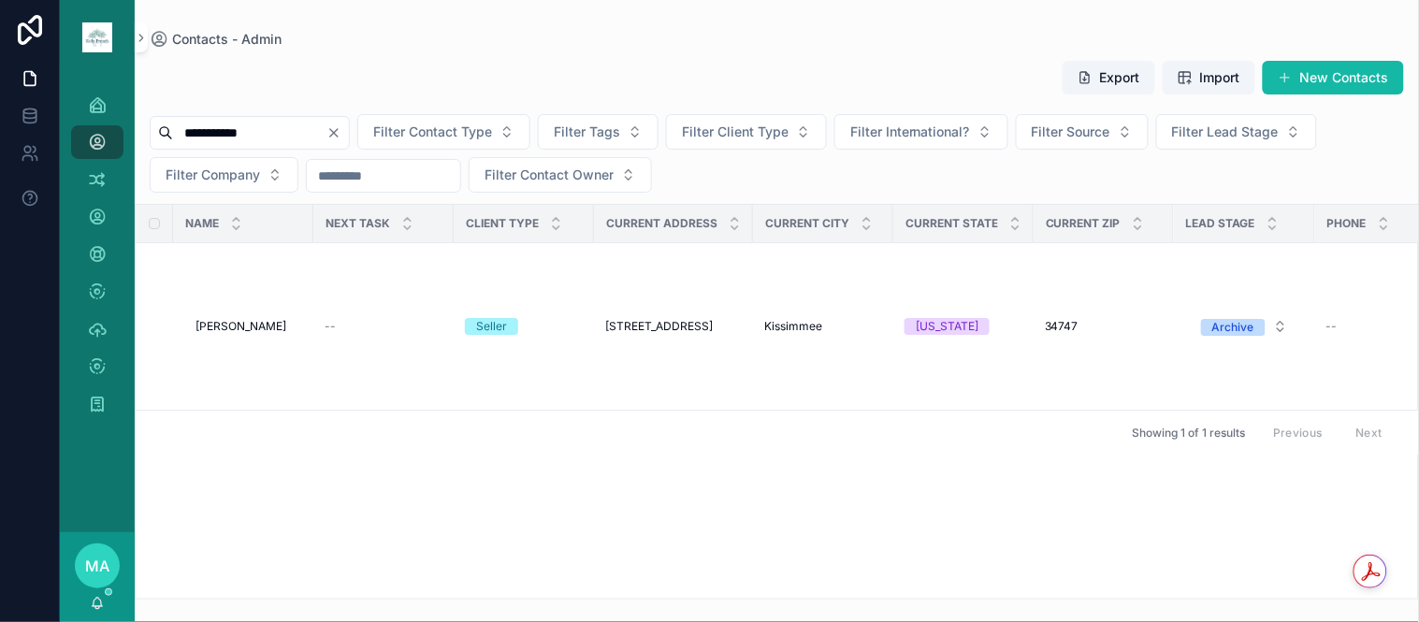
click at [341, 140] on icon "Clear" at bounding box center [333, 132] width 15 height 15
click at [326, 137] on input "scrollable content" at bounding box center [249, 133] width 153 height 26
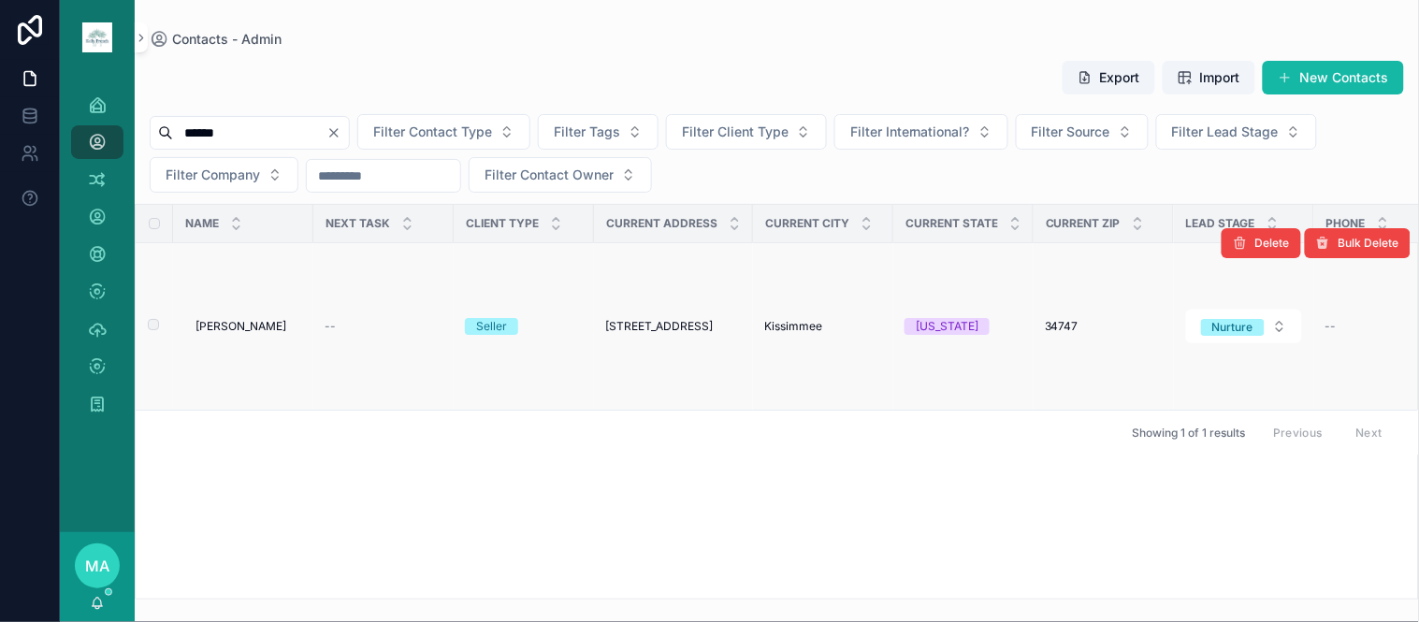
type input "******"
click at [236, 312] on td "[PERSON_NAME] [PERSON_NAME]" at bounding box center [243, 326] width 140 height 167
click at [235, 320] on span "[PERSON_NAME]" at bounding box center [240, 326] width 91 height 15
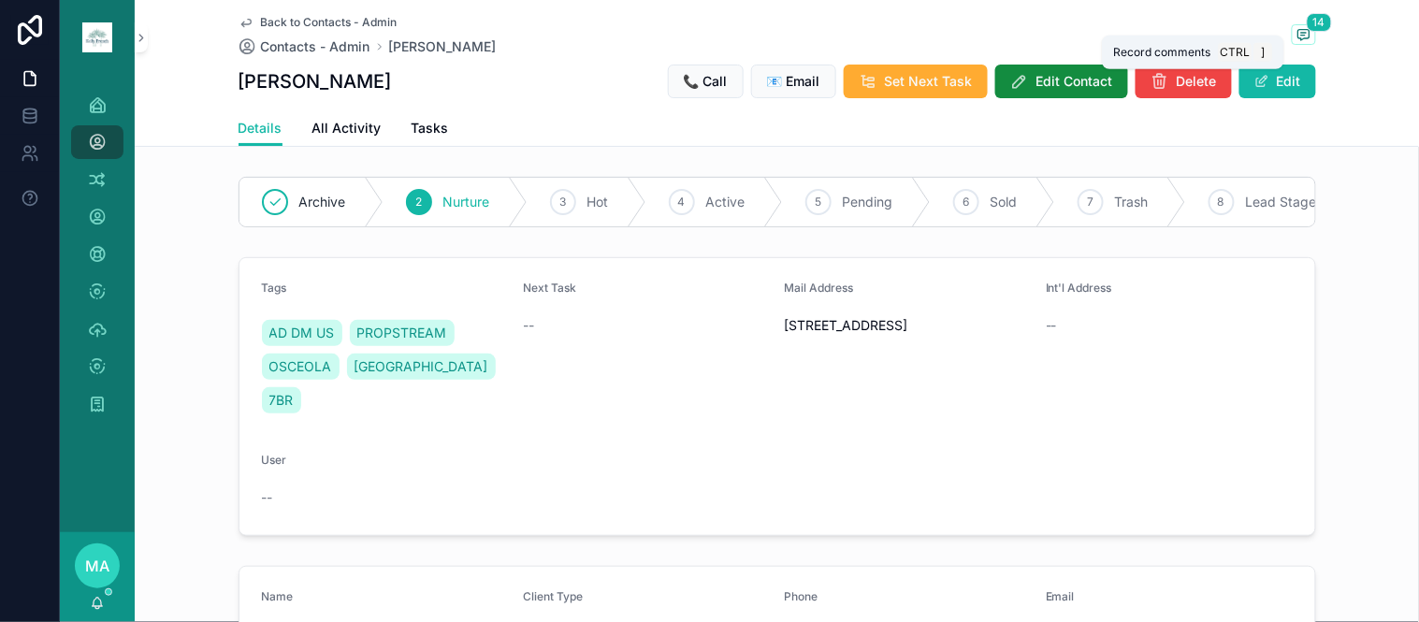
click at [1296, 30] on icon "scrollable content" at bounding box center [1303, 34] width 15 height 15
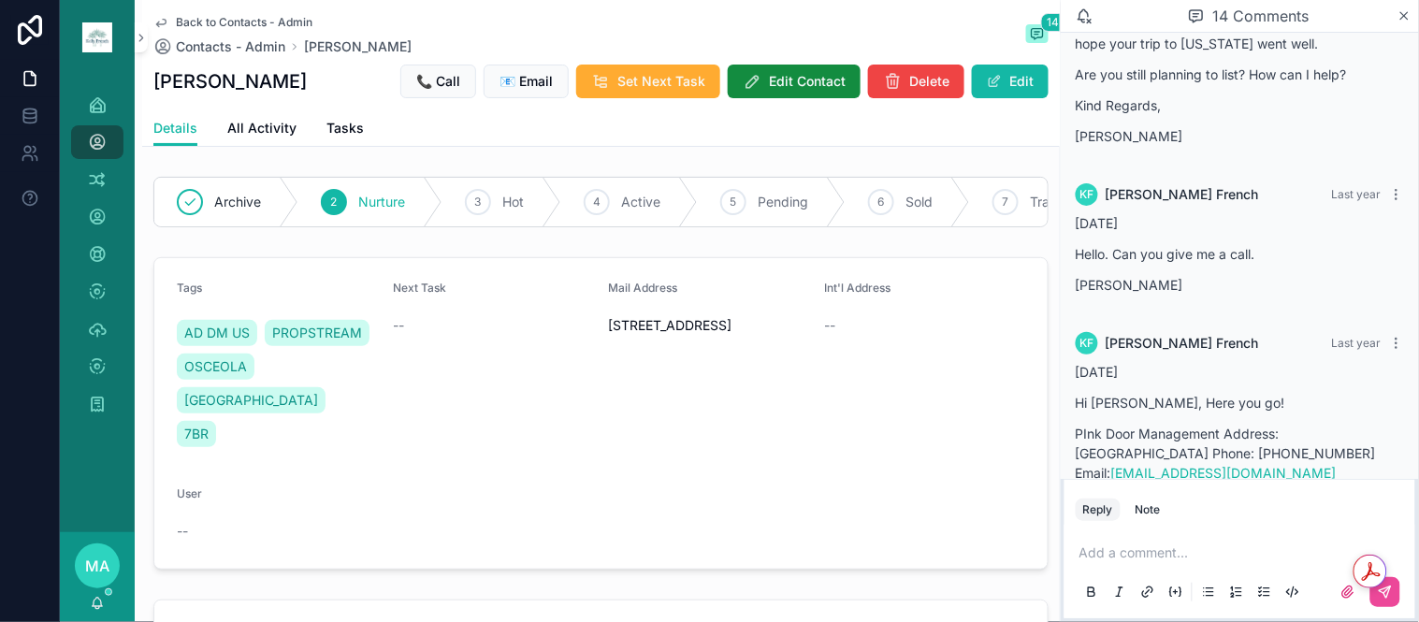
scroll to position [3351, 0]
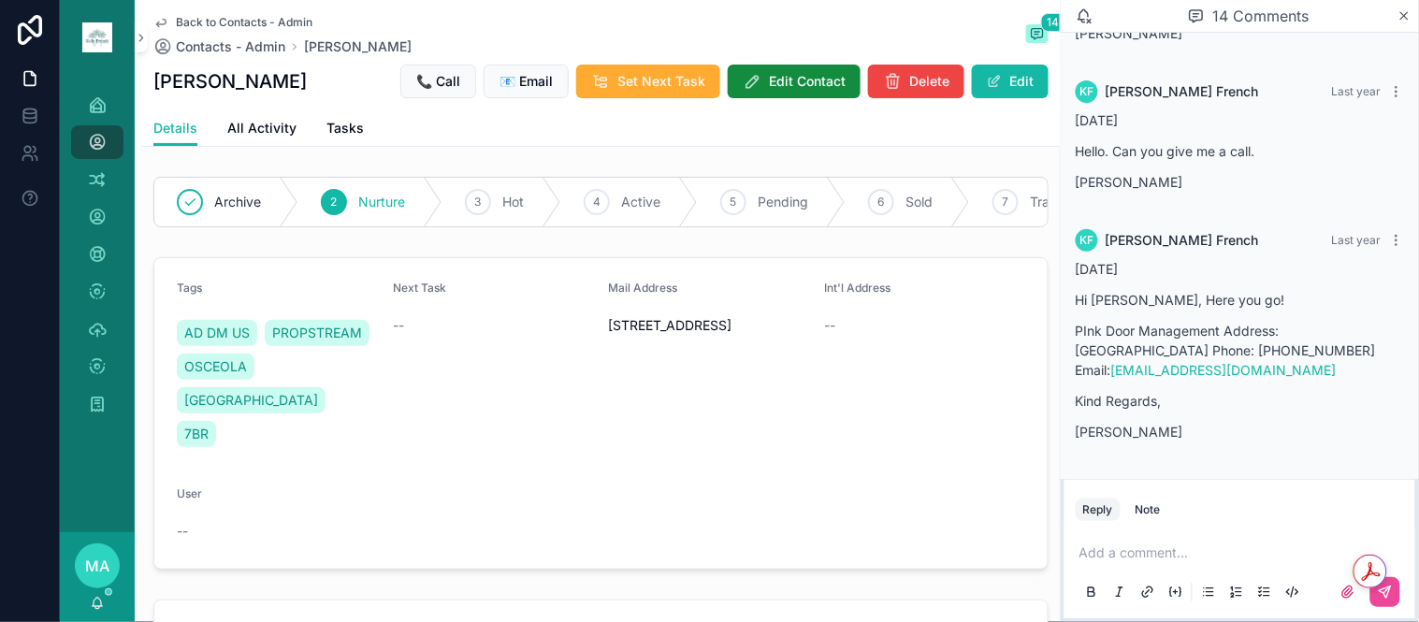
click at [1142, 547] on p "scrollable content" at bounding box center [1243, 552] width 328 height 19
click at [1392, 589] on icon "scrollable content" at bounding box center [1384, 591] width 15 height 15
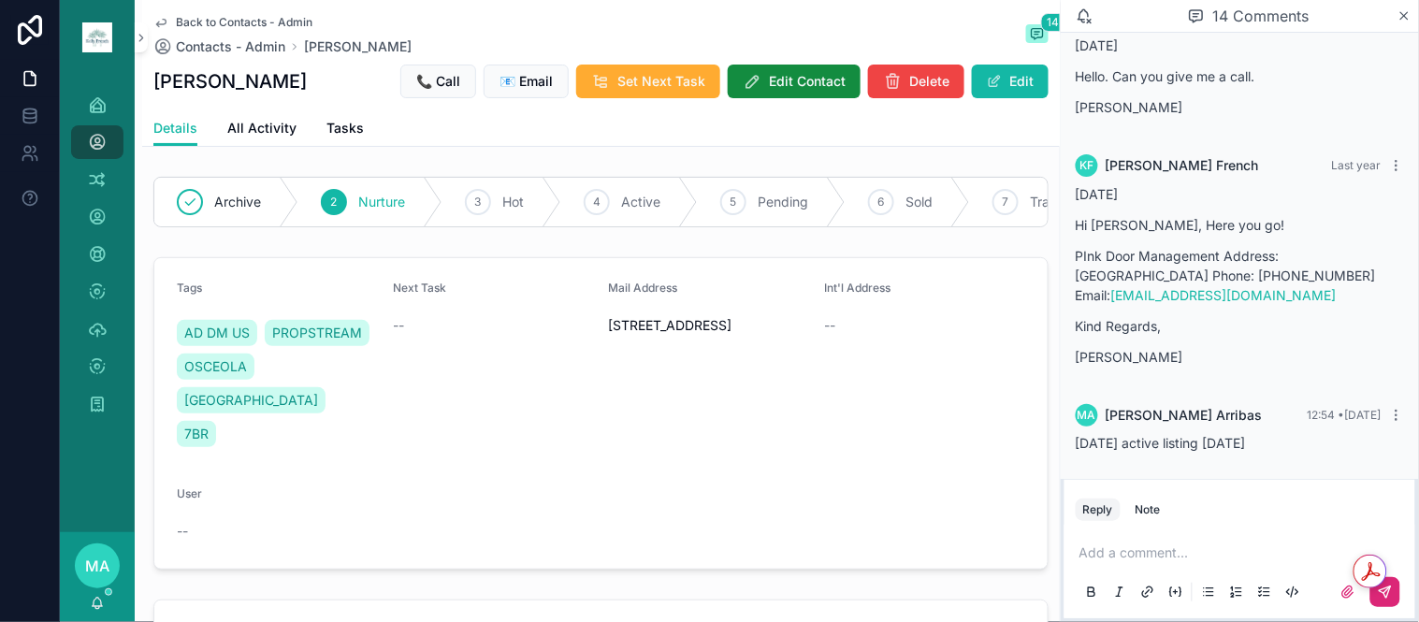
scroll to position [3424, 0]
click at [1404, 12] on icon "scrollable content" at bounding box center [1404, 15] width 14 height 15
